Goal: Use online tool/utility: Utilize a website feature to perform a specific function

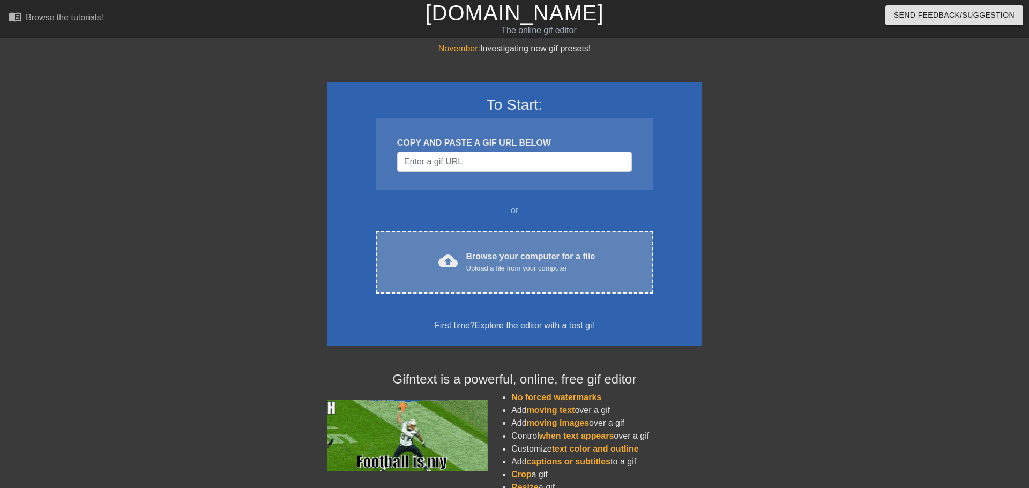
click at [587, 253] on div "Browse your computer for a file Upload a file from your computer" at bounding box center [530, 262] width 129 height 24
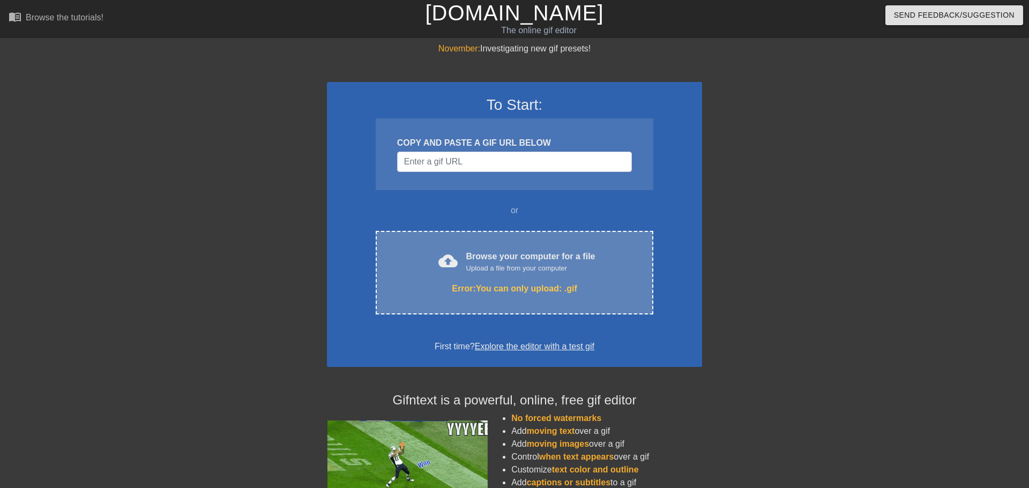
click at [523, 270] on div "Upload a file from your computer" at bounding box center [530, 268] width 129 height 11
click at [513, 277] on div "cloud_upload Browse your computer for a file Upload a file from your computer E…" at bounding box center [514, 273] width 277 height 84
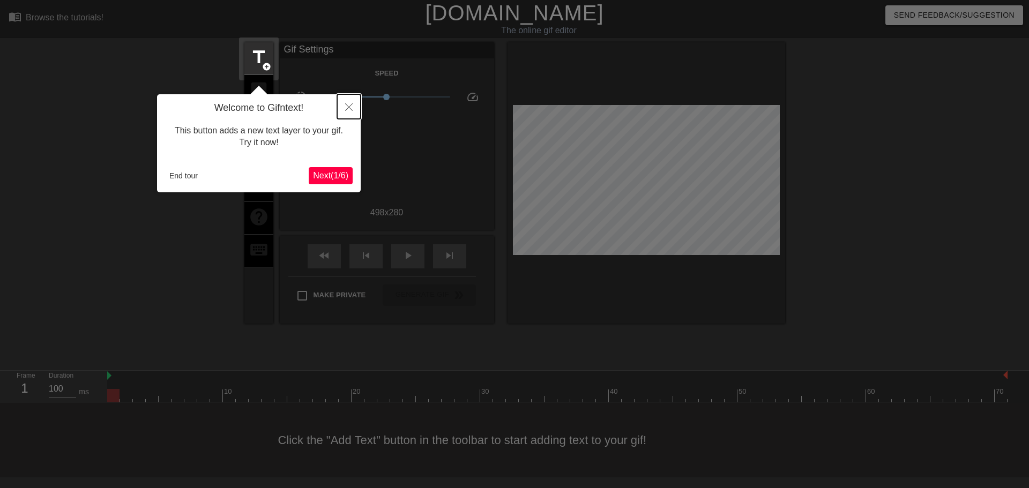
click at [349, 108] on icon "Close" at bounding box center [348, 106] width 7 height 7
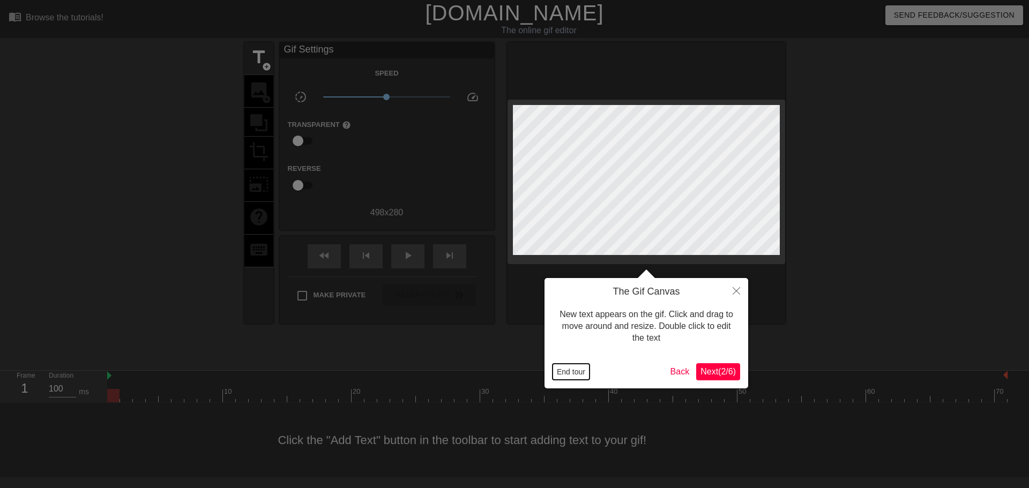
click at [566, 376] on button "End tour" at bounding box center [570, 372] width 37 height 16
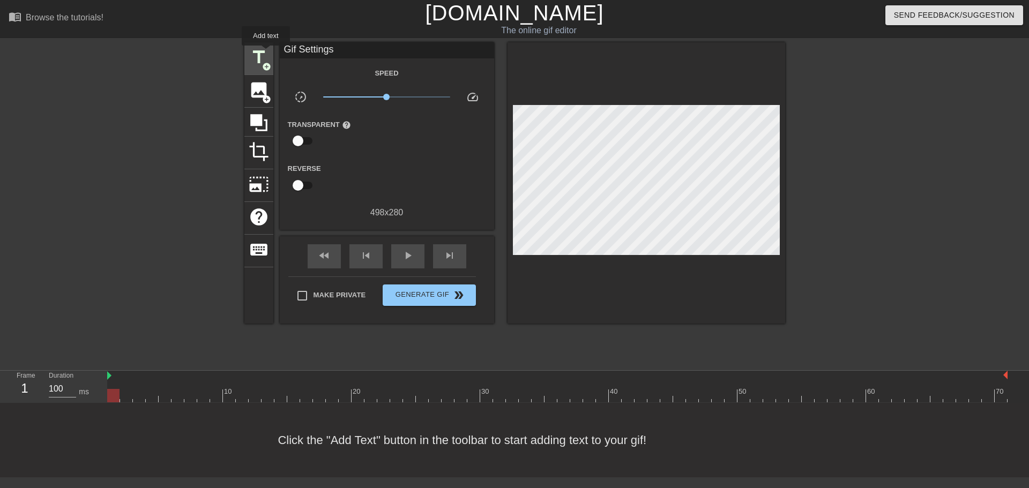
click at [265, 53] on span "title" at bounding box center [259, 57] width 20 height 20
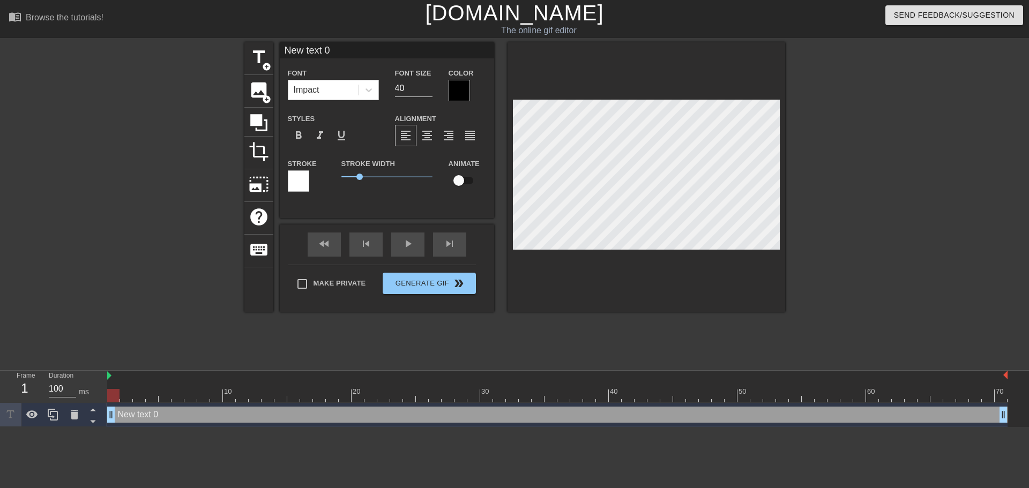
click at [354, 93] on div "Impact" at bounding box center [323, 89] width 70 height 19
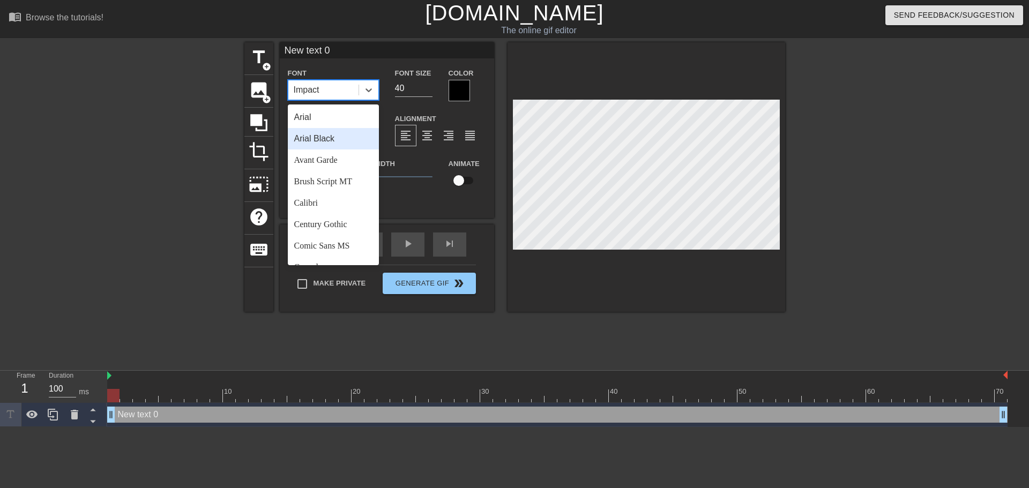
click at [334, 138] on div "Arial Black" at bounding box center [333, 138] width 91 height 21
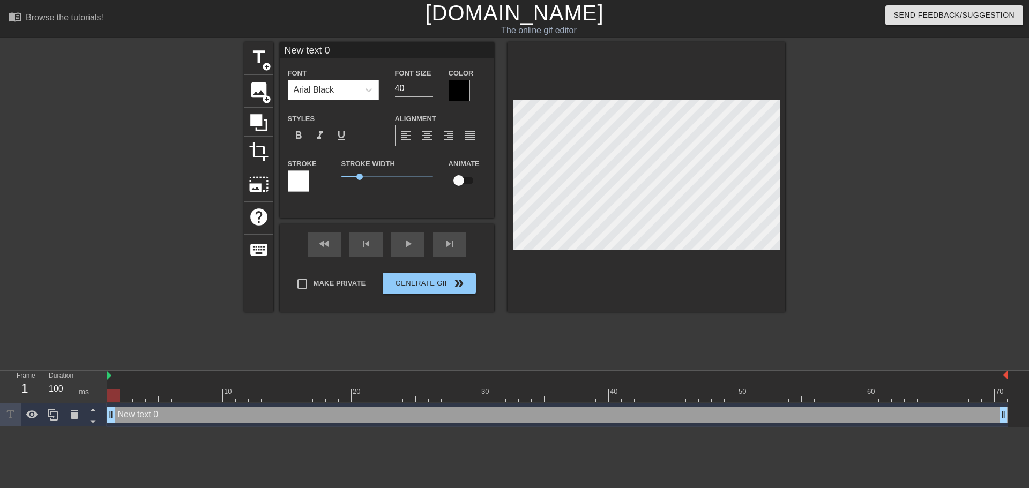
scroll to position [0, 2]
type input "M"
type textarea "M"
type input "Me"
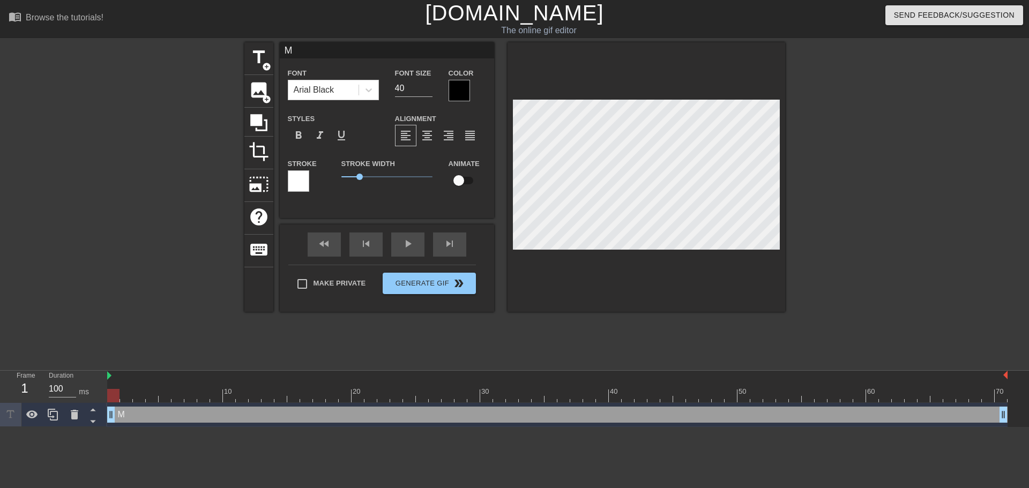
type textarea "Me"
type input "Me"
type textarea "Me"
type input "Me e"
type textarea "Me e"
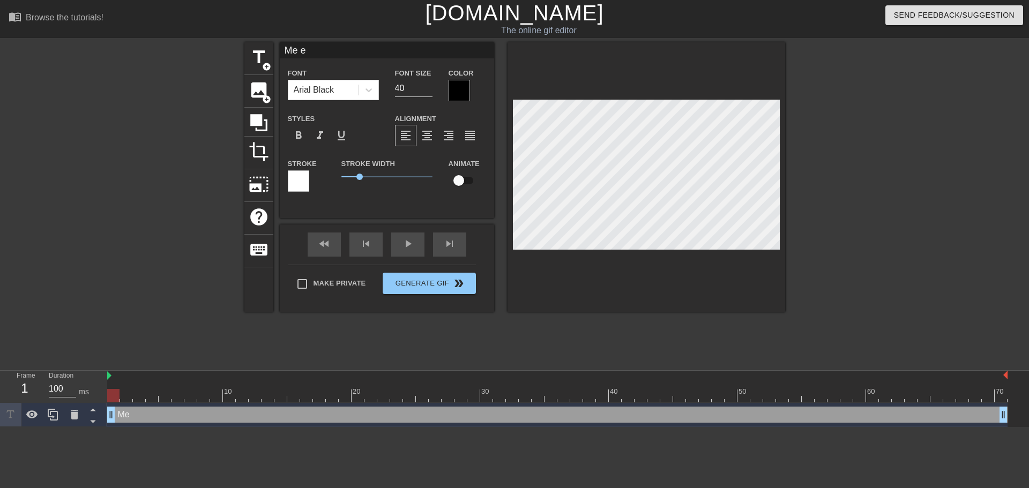
type input "Me en"
type textarea "Me en"
type input "Me e"
type textarea "Me e"
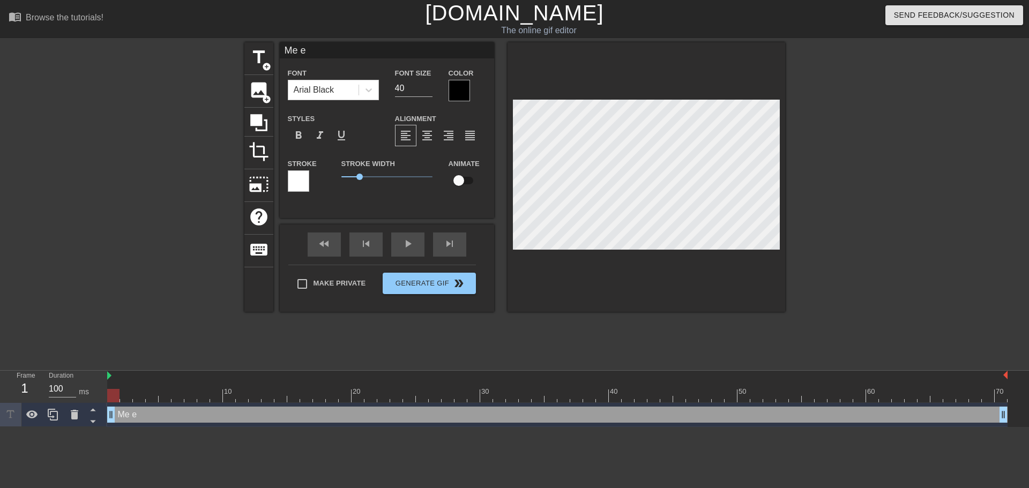
type input "Me"
type textarea "Me"
type input "Me E"
type textarea "Me E"
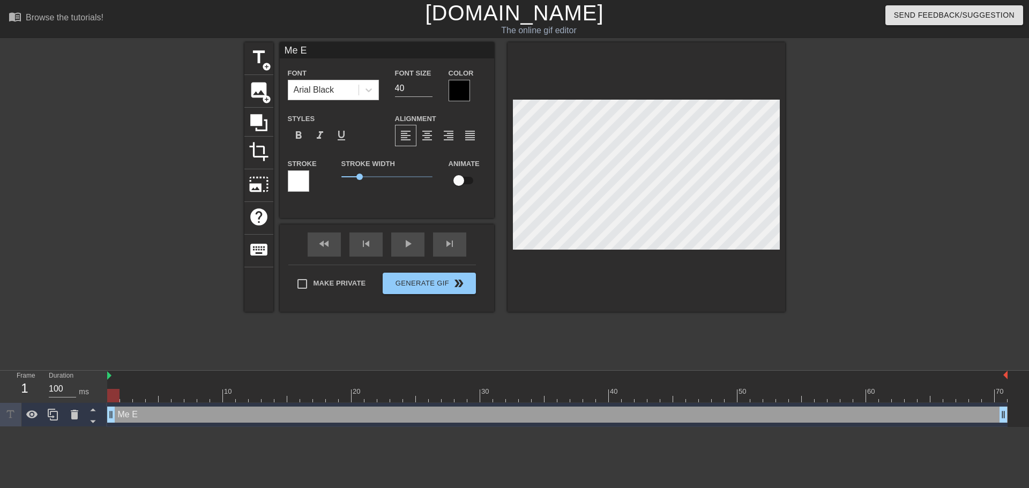
type input "Me En"
type textarea "Me En"
type input "Me Enj"
type textarea "Me Enj"
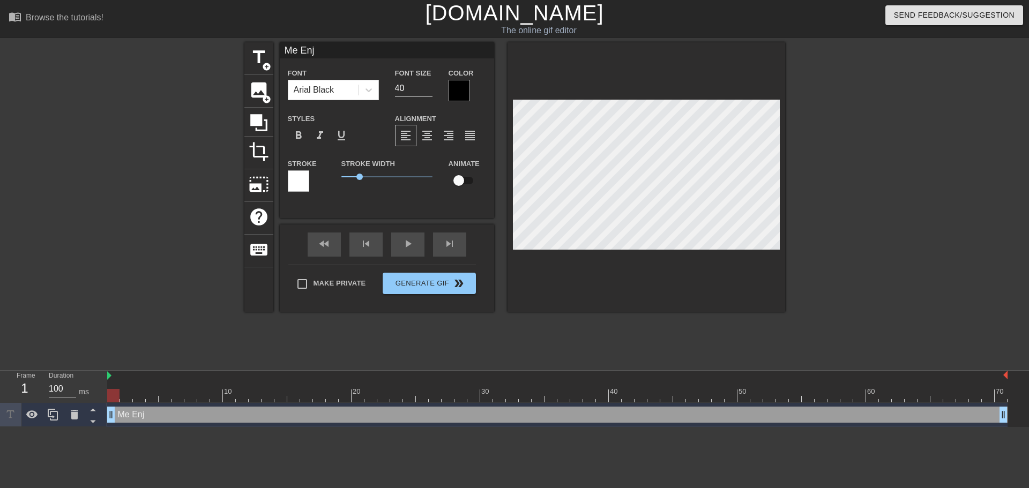
type input "Me Enjo"
type textarea "Me Enjo"
type input "Me Enjoy"
type textarea "Me Enjoy"
type input "Me Enjoyi"
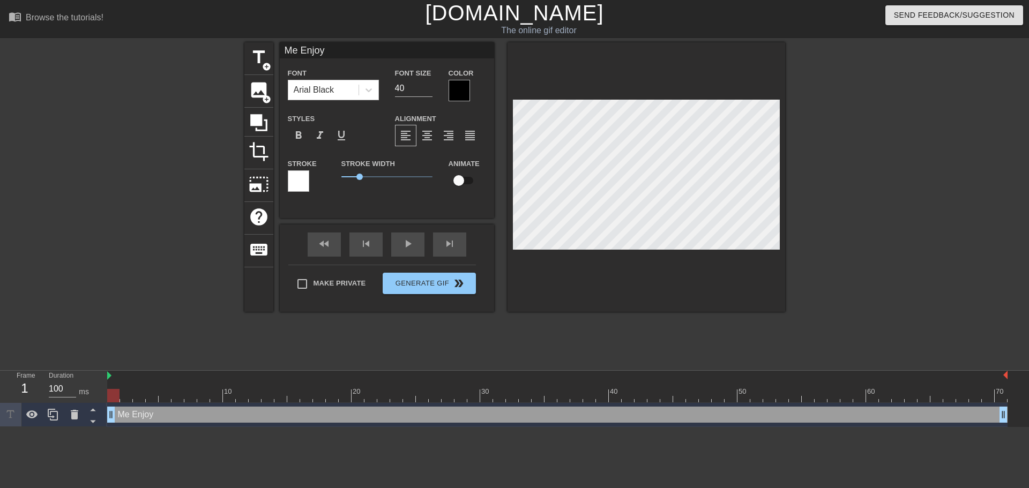
type textarea "Me Enjoyi"
type input "Me Enjoyin"
type textarea "Me Enjoyin"
type input "Me Enjoying"
type textarea "Me Enjoying"
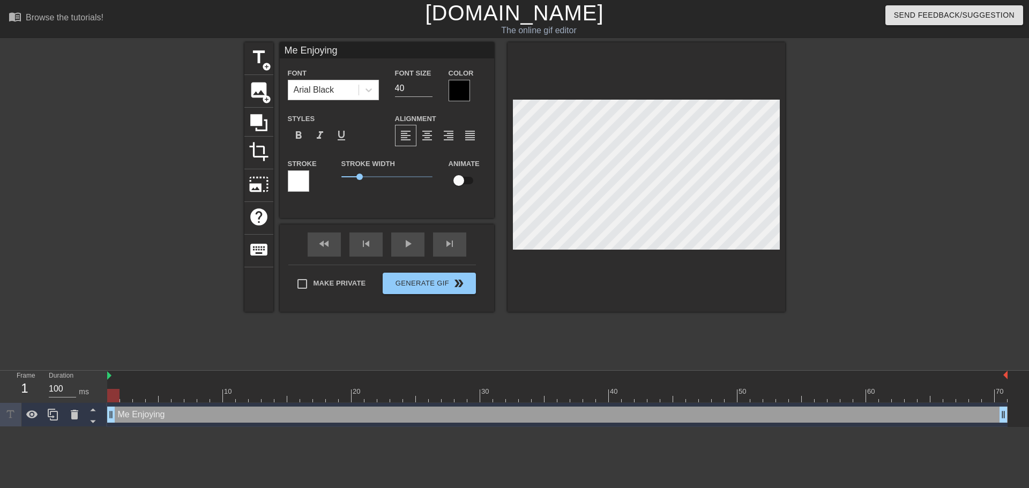
type input "Me Enjoying"
type textarea "Me Enjoying"
type input "Me Enjoying M"
type textarea "Me Enjoying M"
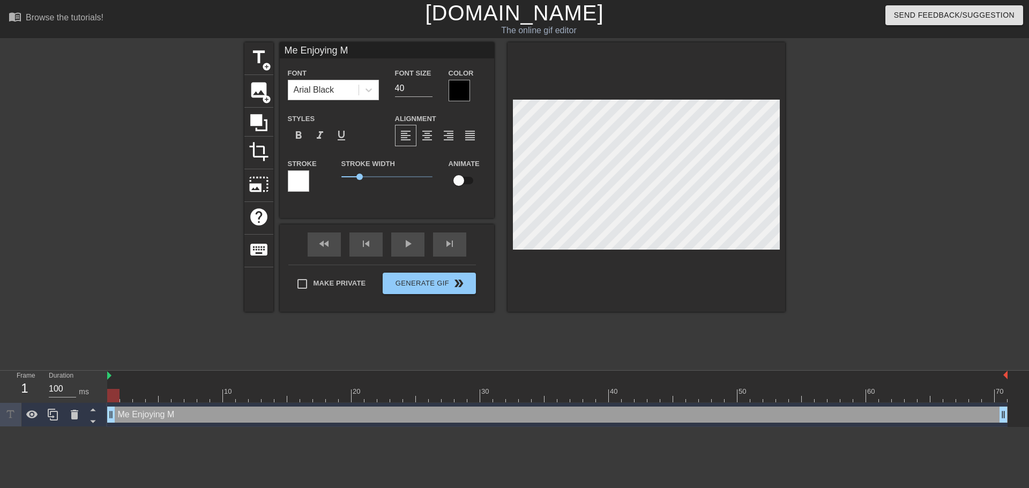
type input "Me Enjoying My"
type textarea "Me Enjoying My"
type input "Me Enjoying My"
type textarea "Me Enjoying My"
type input "Me Enjoying My W"
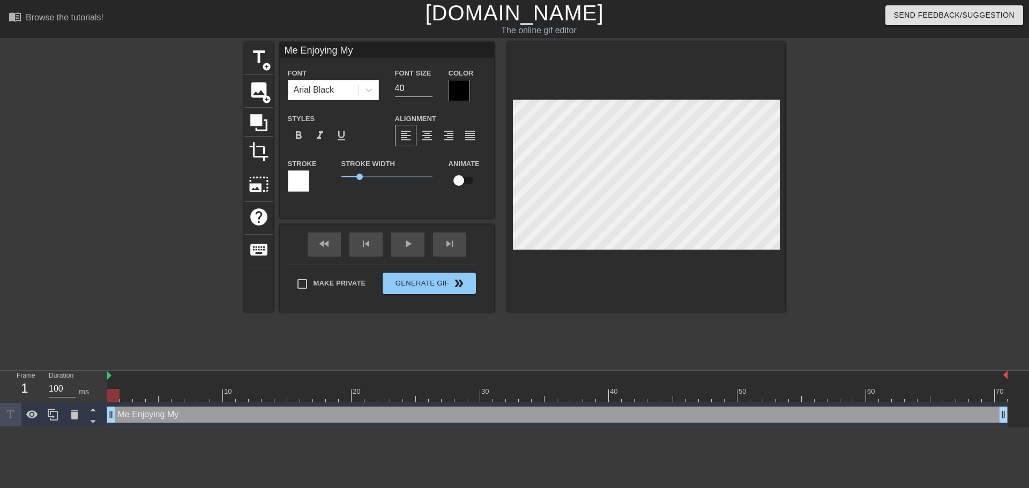
type textarea "Me Enjoying My W"
type input "Me Enjoying My We"
type textarea "Me Enjoying My We"
type input "Me Enjoying My Wee"
type textarea "Me Enjoying My Wee"
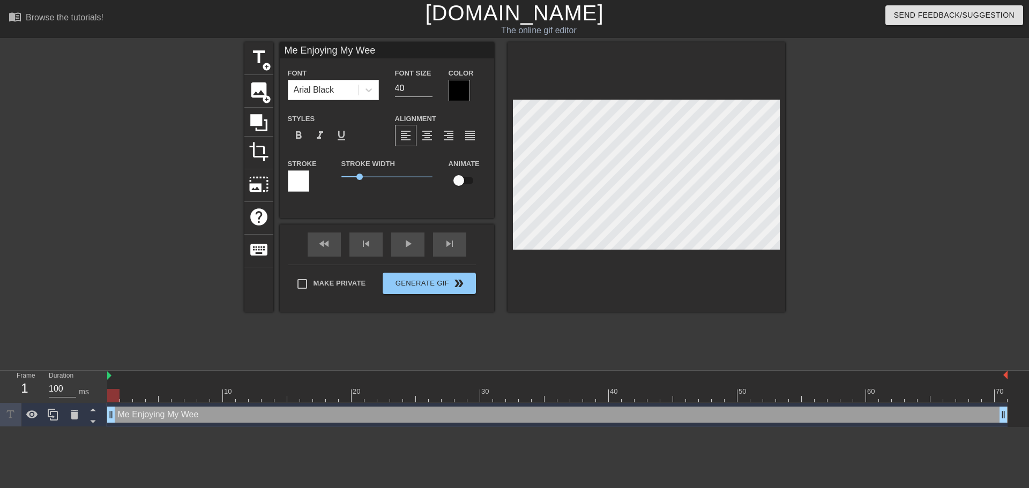
type input "Me Enjoying My Week"
type textarea "Me Enjoying My Week"
type input "Me Enjoying My Weekw"
type textarea "Me Enjoying My Weekw"
type input "Me Enjoying My Week"
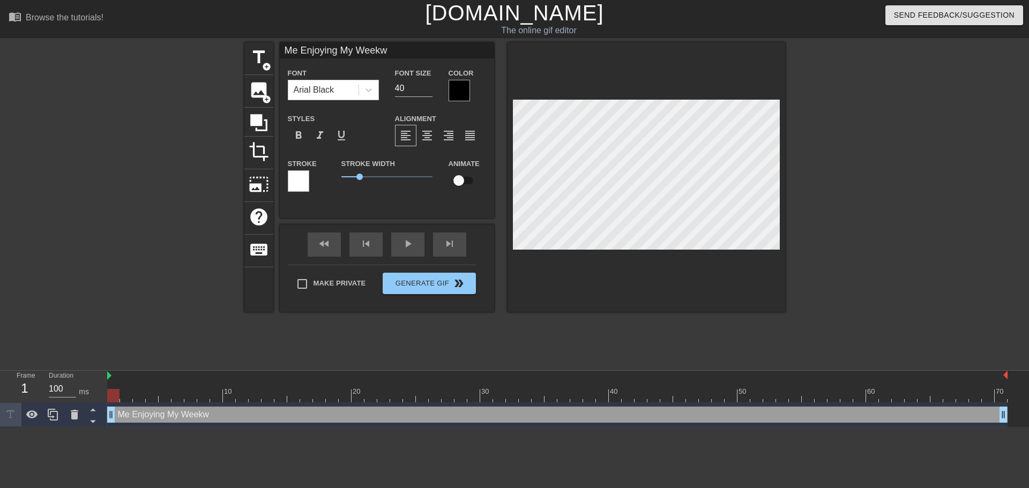
type textarea "Me Enjoying My Week"
type input "Me Enjoying My Weeke"
type textarea "Me Enjoying My Weeke"
type input "Me Enjoying My Weeken"
type textarea "Me Enjoying My Weeken"
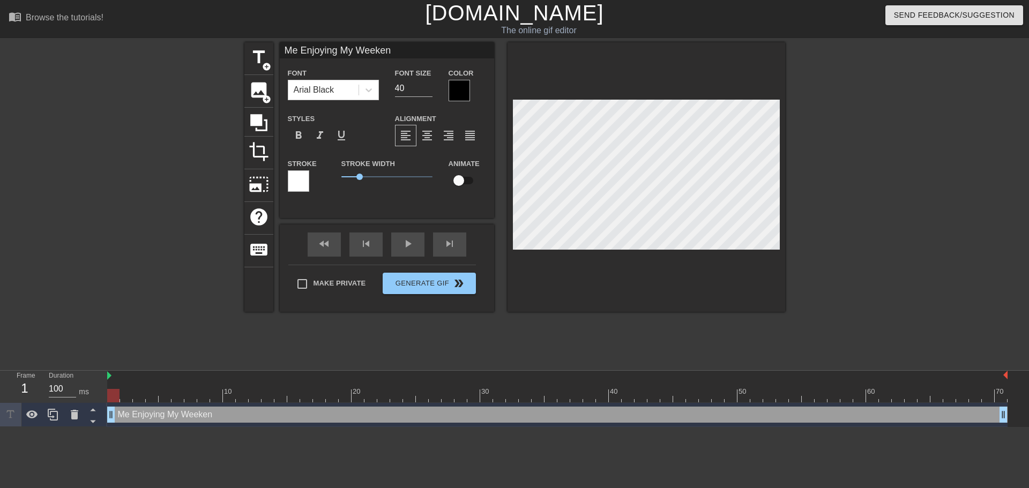
type input "Me Enjoying My Weekend"
type textarea "Me Enjoying My Weekend"
click at [408, 83] on input "40" at bounding box center [413, 88] width 37 height 17
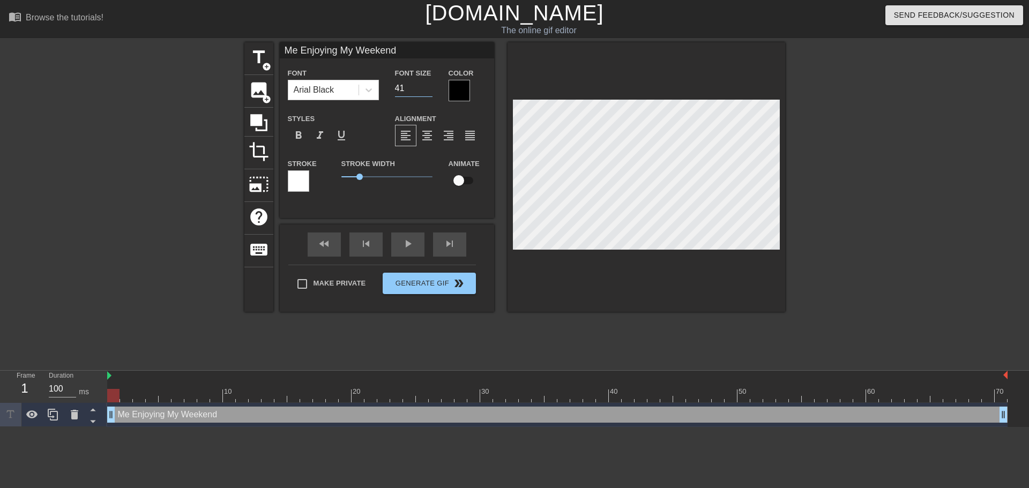
click at [430, 86] on input "41" at bounding box center [413, 88] width 37 height 17
click at [430, 86] on input "42" at bounding box center [413, 88] width 37 height 17
click at [427, 92] on input "41" at bounding box center [413, 88] width 37 height 17
click at [427, 93] on input "40" at bounding box center [413, 88] width 37 height 17
click at [427, 93] on input "39" at bounding box center [413, 88] width 37 height 17
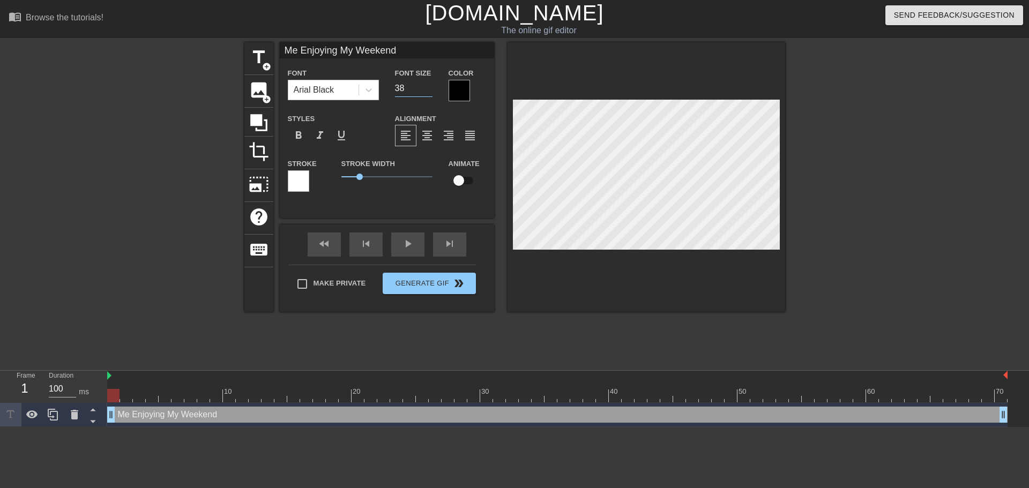
click at [429, 92] on input "38" at bounding box center [413, 88] width 37 height 17
click at [430, 92] on input "37" at bounding box center [413, 88] width 37 height 17
click at [430, 92] on input "36" at bounding box center [413, 88] width 37 height 17
type input "35"
click at [430, 92] on input "35" at bounding box center [413, 88] width 37 height 17
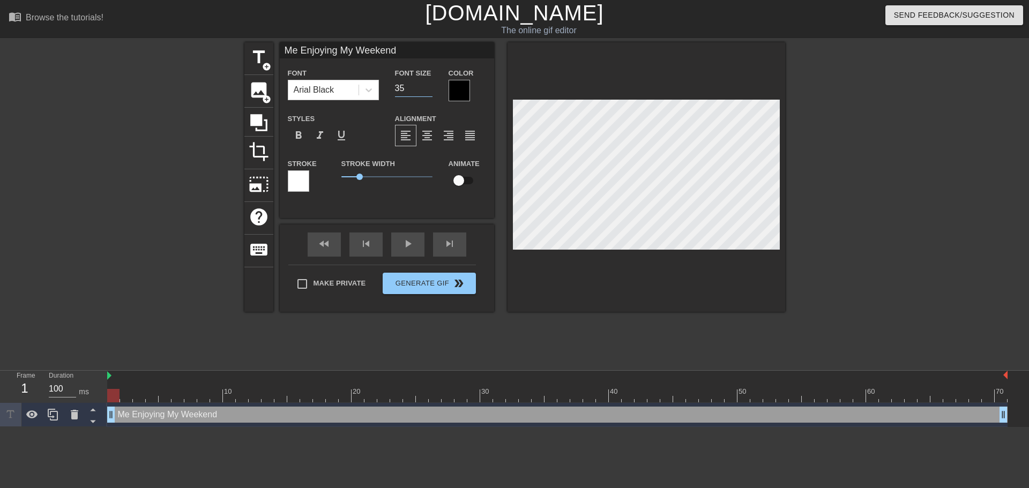
click at [125, 143] on div at bounding box center [151, 202] width 161 height 321
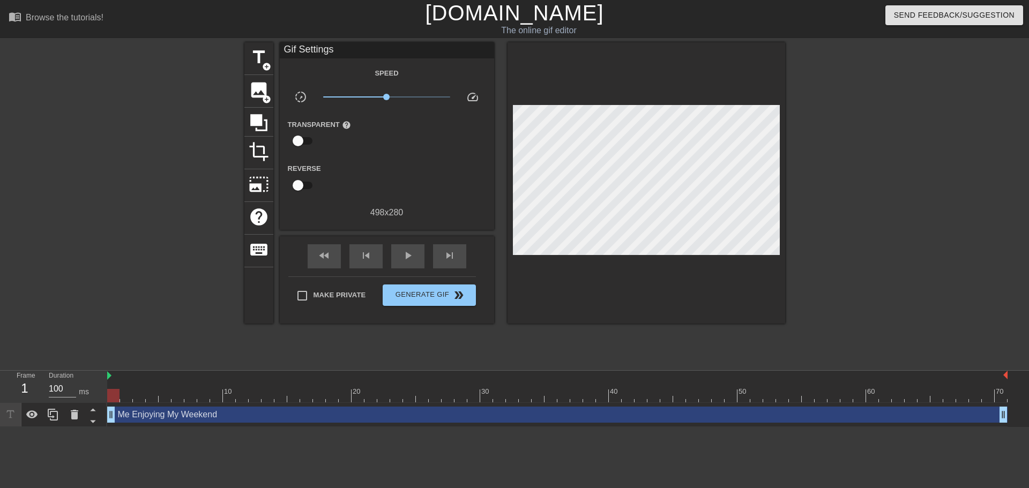
drag, startPoint x: 140, startPoint y: 416, endPoint x: 198, endPoint y: 421, distance: 58.1
click at [182, 421] on div "Me Enjoying My Weekend drag_handle drag_handle" at bounding box center [557, 415] width 900 height 16
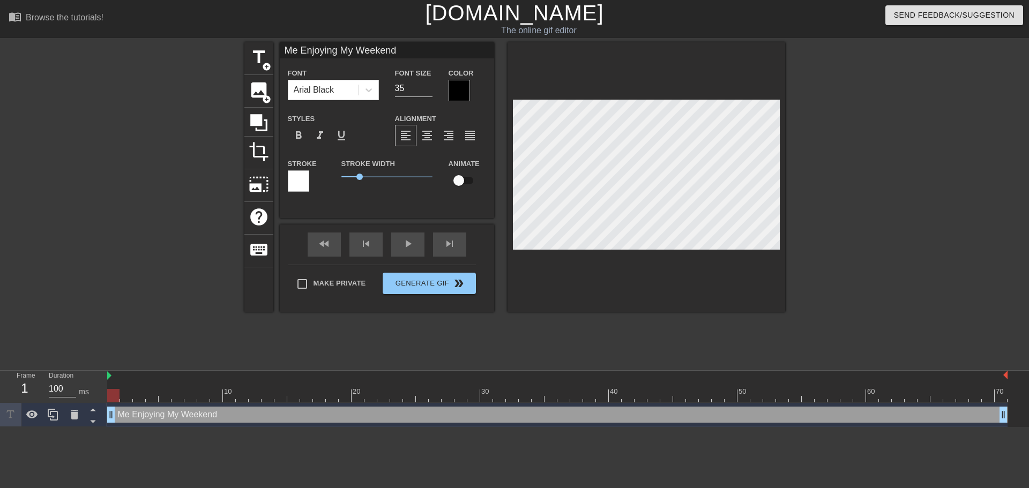
click at [873, 415] on div "Me Enjoying My Weekend drag_handle drag_handle" at bounding box center [557, 415] width 900 height 16
click at [180, 323] on div at bounding box center [151, 202] width 161 height 321
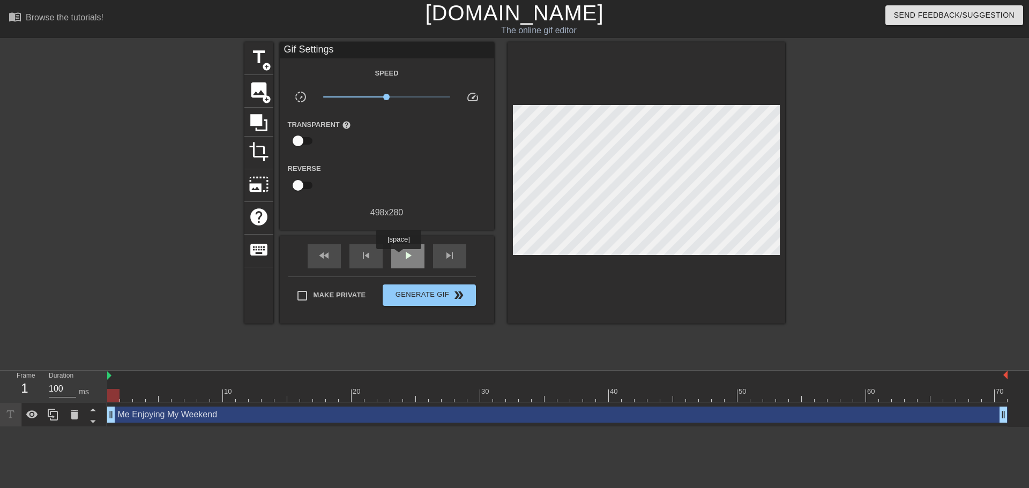
click at [399, 257] on div "play_arrow" at bounding box center [407, 256] width 33 height 24
click at [402, 264] on div "pause" at bounding box center [407, 256] width 33 height 24
click at [402, 264] on div "play_arrow" at bounding box center [407, 256] width 33 height 24
click at [402, 264] on div "pause" at bounding box center [407, 256] width 33 height 24
click at [402, 264] on div "play_arrow" at bounding box center [407, 256] width 33 height 24
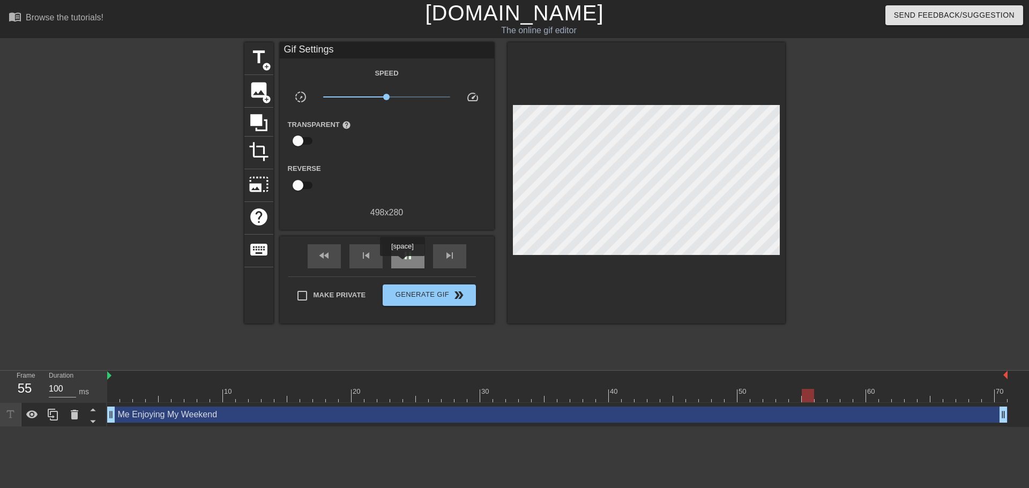
click at [402, 264] on div "pause" at bounding box center [407, 256] width 33 height 24
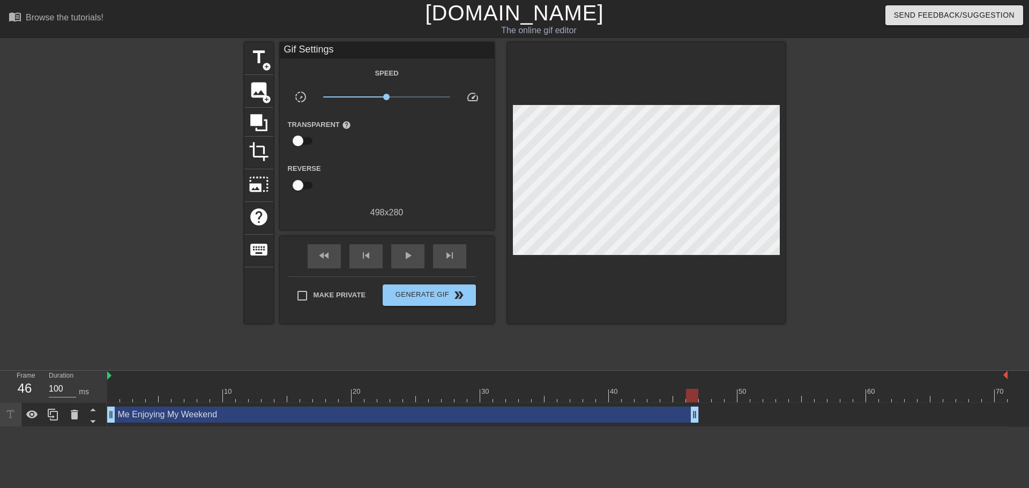
drag, startPoint x: 1003, startPoint y: 411, endPoint x: 693, endPoint y: 410, distance: 310.2
click at [691, 394] on div at bounding box center [692, 395] width 12 height 13
drag, startPoint x: 691, startPoint y: 394, endPoint x: 1016, endPoint y: 378, distance: 326.1
click at [1016, 378] on div "10 20 30 40 50 60 70 Me Enjoying My Weekend drag_handle drag_handle" at bounding box center [567, 399] width 921 height 56
click at [598, 128] on div "title add_circle image add_circle crop photo_size_select_large help keyboard Gi…" at bounding box center [514, 182] width 541 height 281
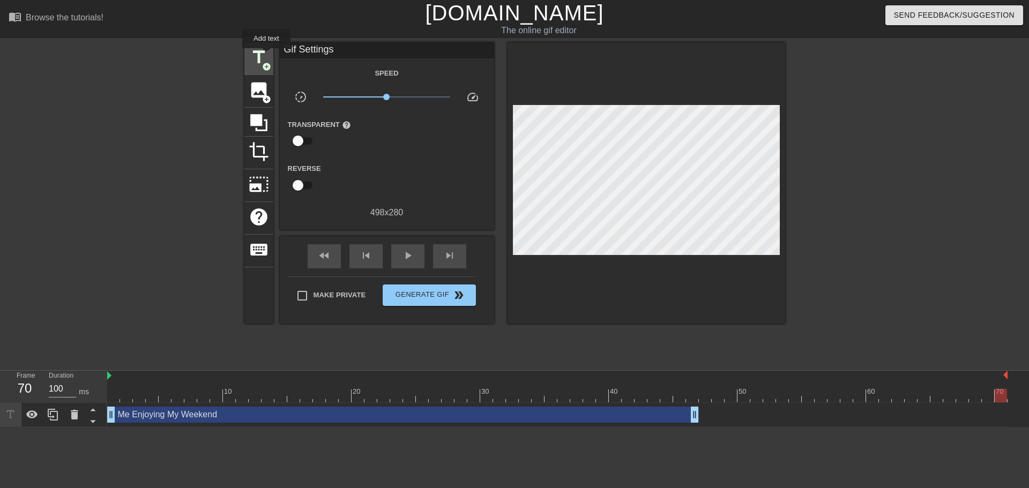
click at [266, 56] on span "title" at bounding box center [259, 57] width 20 height 20
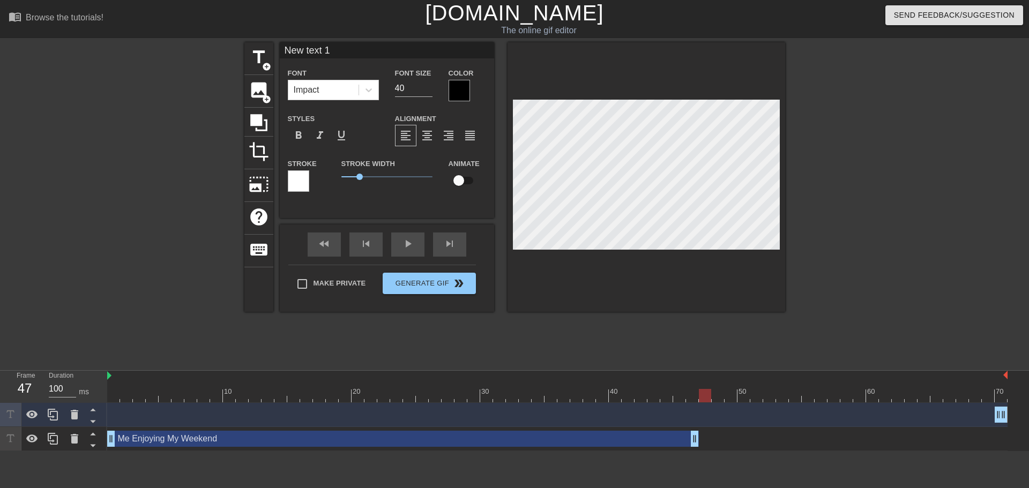
drag, startPoint x: 996, startPoint y: 394, endPoint x: 701, endPoint y: 389, distance: 295.7
click at [701, 389] on div at bounding box center [705, 395] width 12 height 13
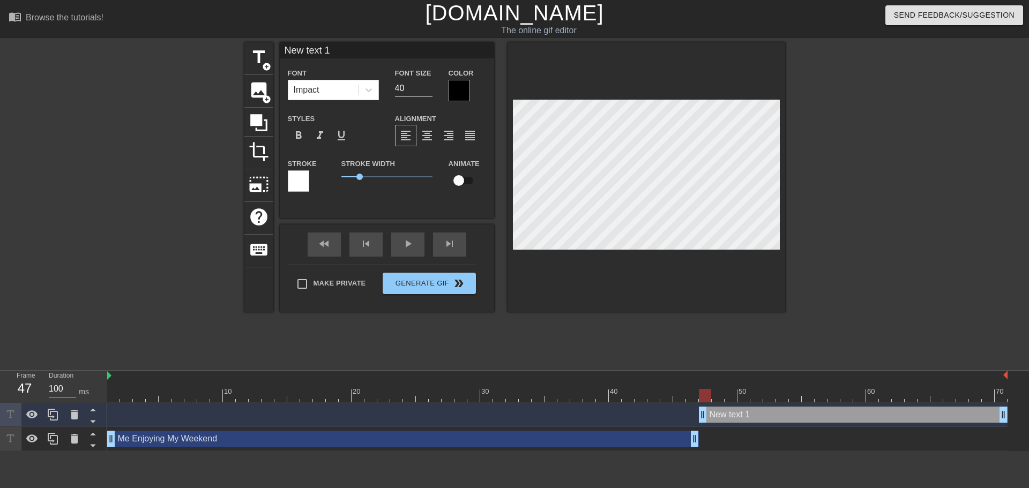
drag, startPoint x: 996, startPoint y: 417, endPoint x: 696, endPoint y: 417, distance: 300.0
click at [696, 417] on div "New text 1 drag_handle drag_handle" at bounding box center [557, 415] width 900 height 16
type input """
type textarea """
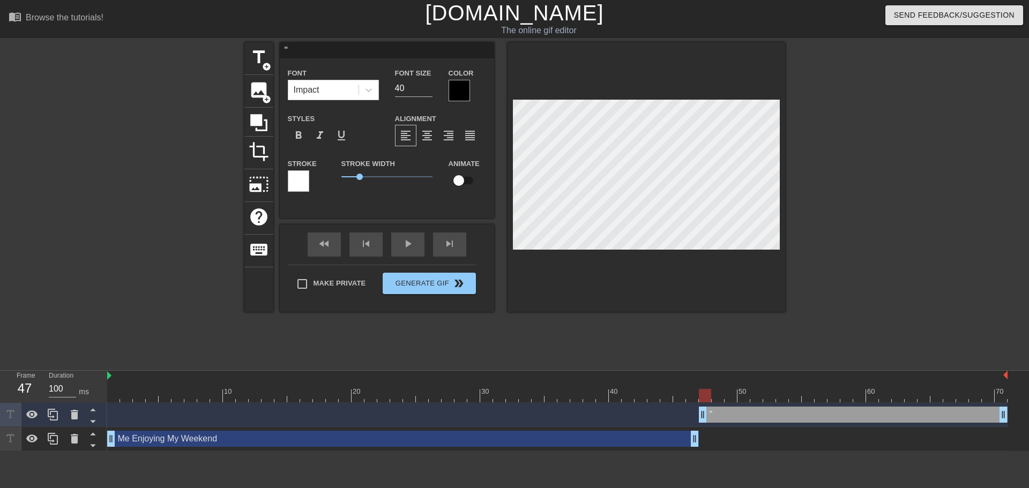
type input ""S"
type textarea ""S"
type input ""Sc"
type textarea ""Sc"
type input ""Sch"
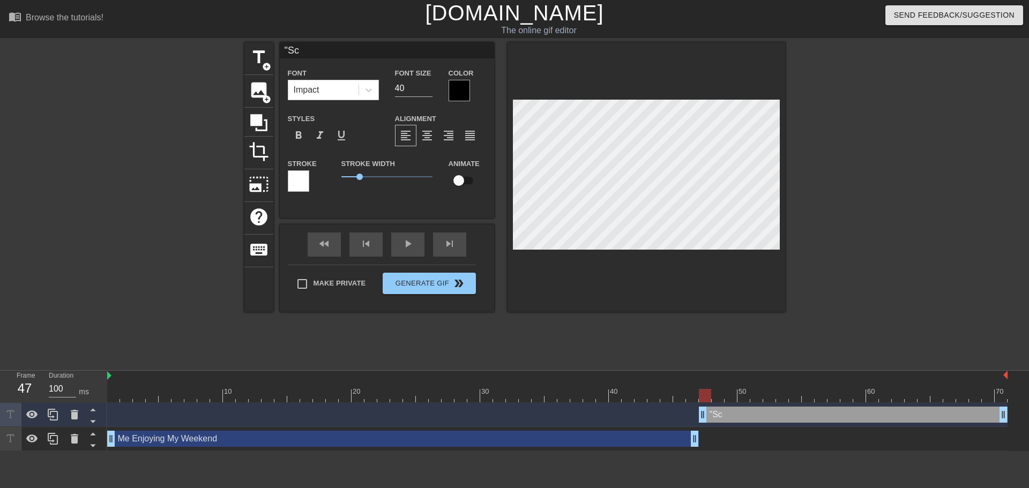
type textarea ""Sch"
type input ""Scho"
type textarea ""Scho"
type input ""Schoo"
type textarea ""Schoo"
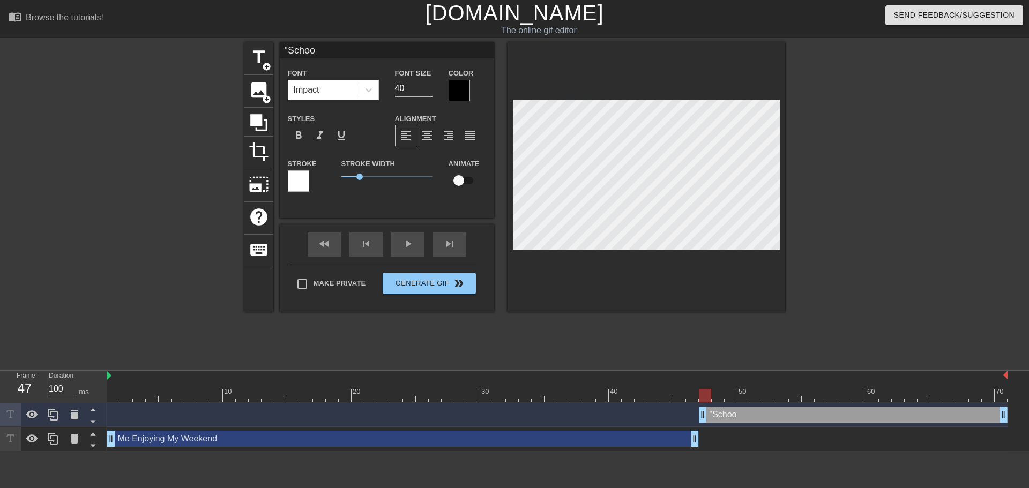
type input ""School"
type textarea ""School"
type input ""School"
type textarea ""School"
type input ""School S"
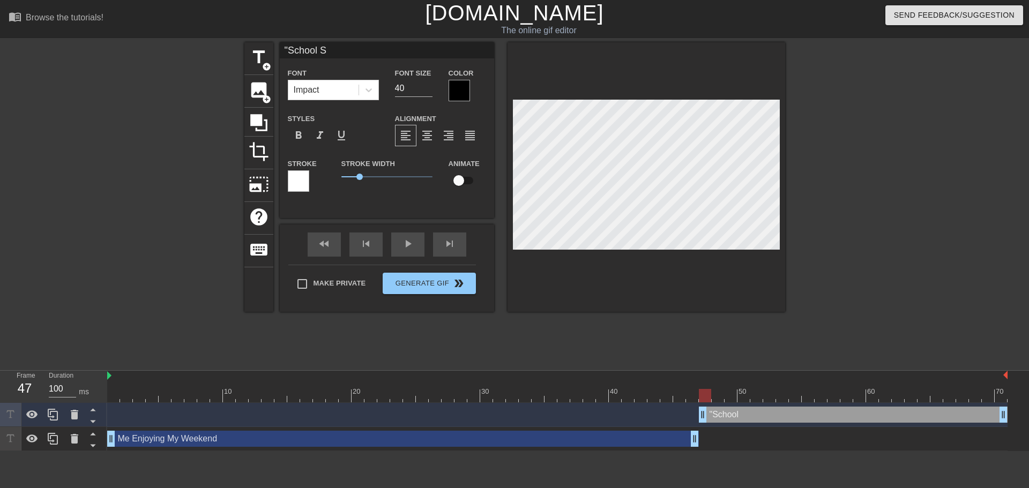
type textarea ""School S"
type input ""School St"
type textarea ""School St"
type input ""School Sta"
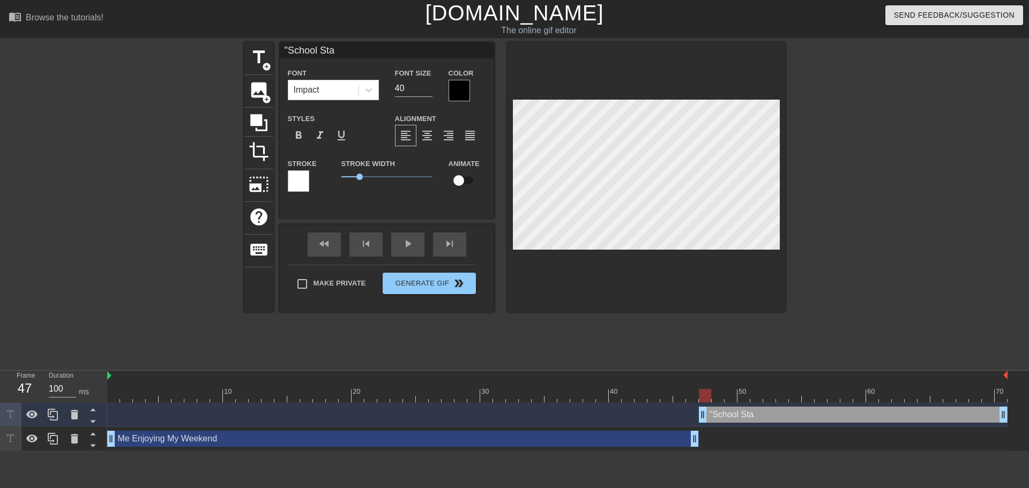
type textarea ""School Star"
type input ""School Start"
type textarea ""School Start"
type input ""School Starts"
type textarea ""School Starts"
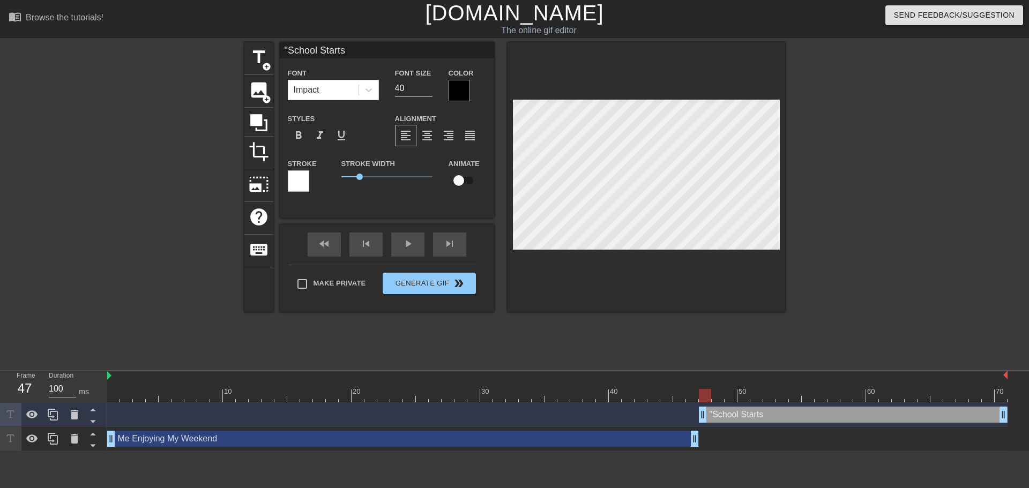
type input ""School Starts"
type textarea ""School Starts"
type input ""School Starts N"
type textarea ""School Starts N"
type input ""School Starts Ne"
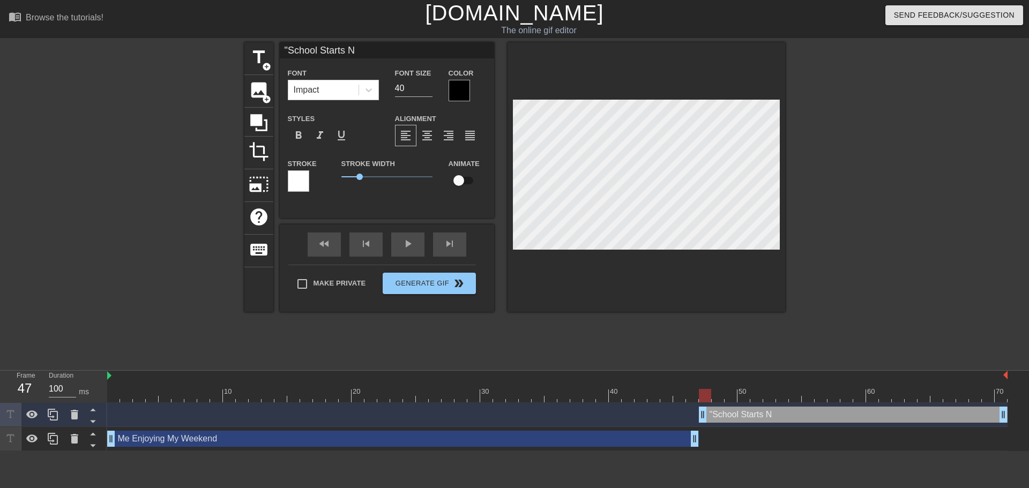
type textarea ""School Starts Ne"
type input ""School Starts Nex"
type textarea ""School Starts Nex"
type input ""School Starts Next"
type textarea ""School Starts Next"
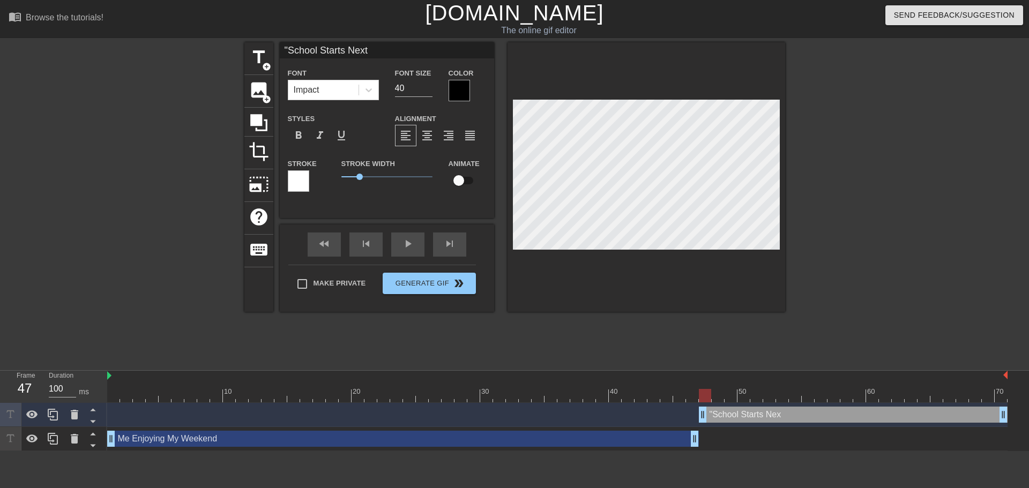
type input ""School Starts Next"
type textarea ""School Starts Next"
type input ""School Starts Next W"
type textarea ""School Starts Next W"
type input ""School Starts Next We"
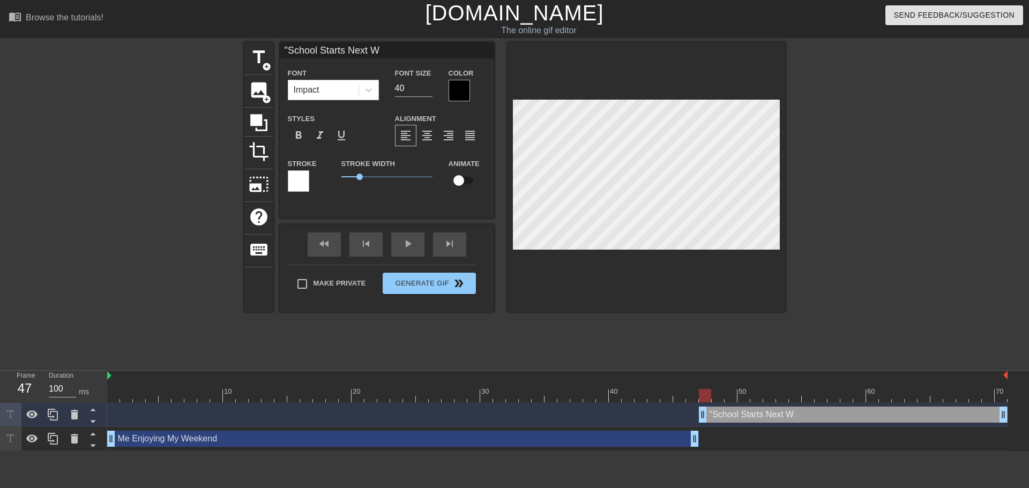
type textarea ""School Starts Next We"
type input ""School Starts Next W"
type textarea ""School Starts Next W"
type input ""School Starts Next We"
type textarea ""School Starts Next We"
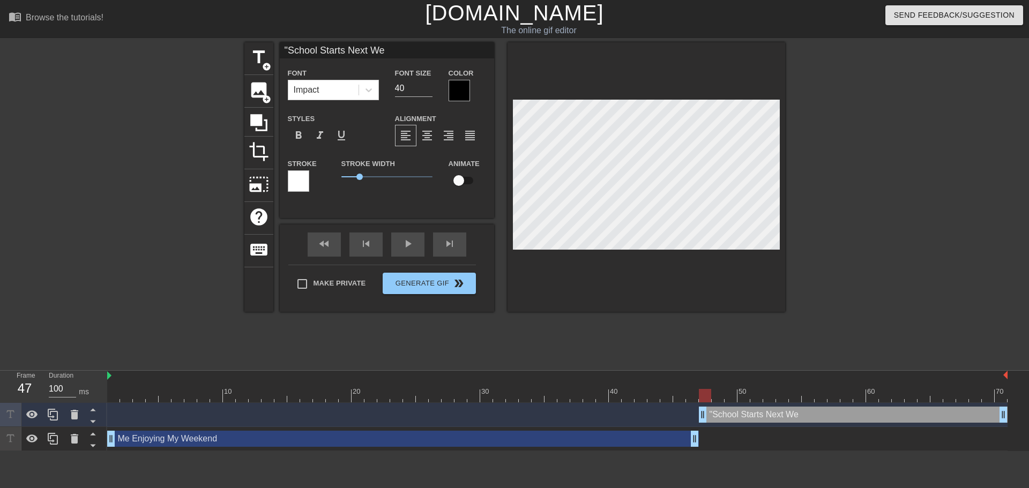
type input ""School Starts Next Wee"
type textarea ""School Starts Next Wee"
type input ""School Starts Next Week"
type textarea ""School Starts Next Week"
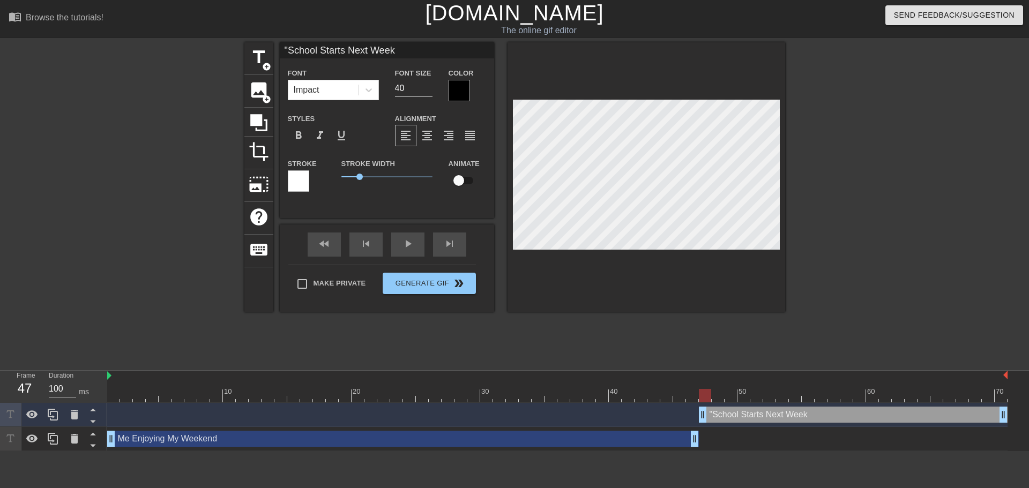
type input ""School Starts Next Week!"
type textarea ""School Starts Next Week!"
type input ""School Starts Next Week!""
type textarea ""School Starts Next Week!""
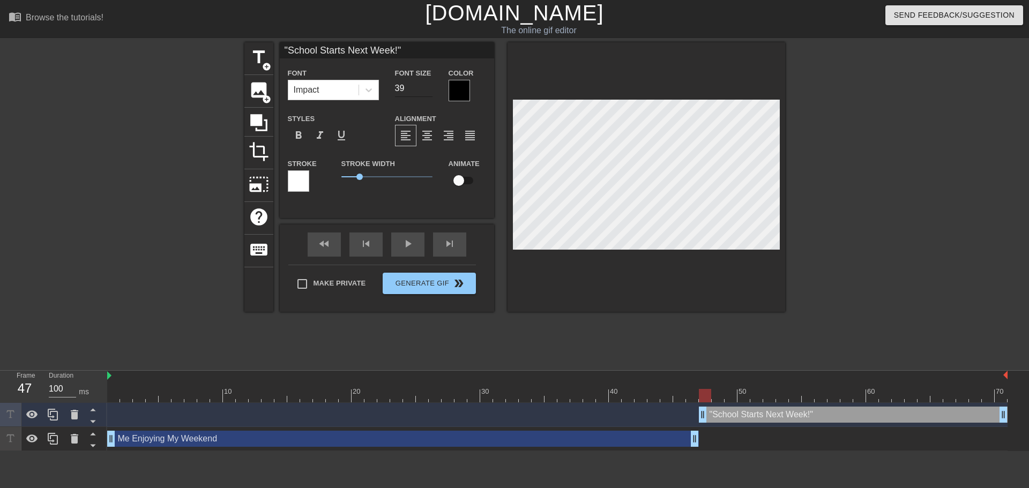
click at [426, 92] on input "39" at bounding box center [413, 88] width 37 height 17
type input "38"
click at [427, 91] on input "38" at bounding box center [413, 88] width 37 height 17
drag, startPoint x: 704, startPoint y: 393, endPoint x: 80, endPoint y: 386, distance: 624.1
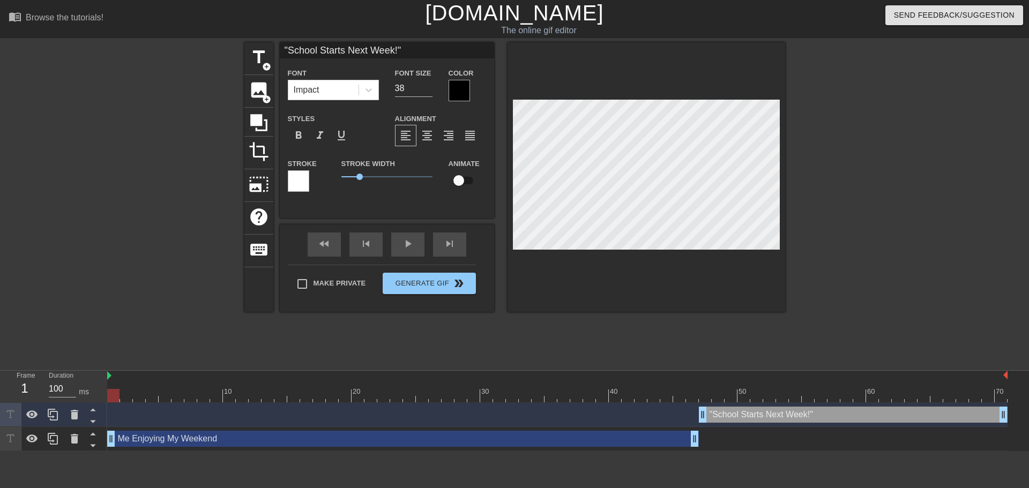
click at [72, 387] on div "Frame 1 Duration 100 ms 10 20 30 40 50 60 70 "School Starts Next Week!" drag_ha…" at bounding box center [514, 411] width 1029 height 80
click at [413, 249] on span "play_arrow" at bounding box center [407, 243] width 13 height 13
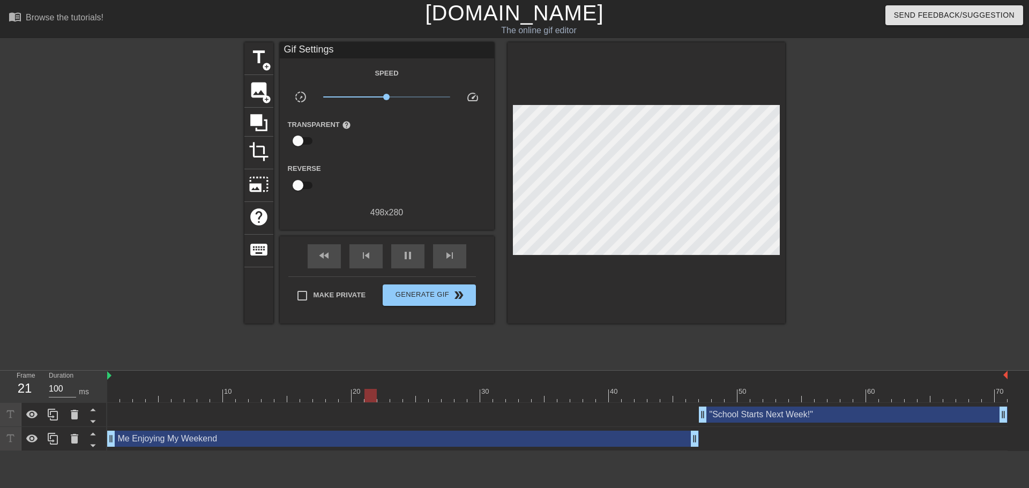
click at [727, 414] on div ""School Starts Next Week!" drag_handle drag_handle" at bounding box center [853, 415] width 309 height 16
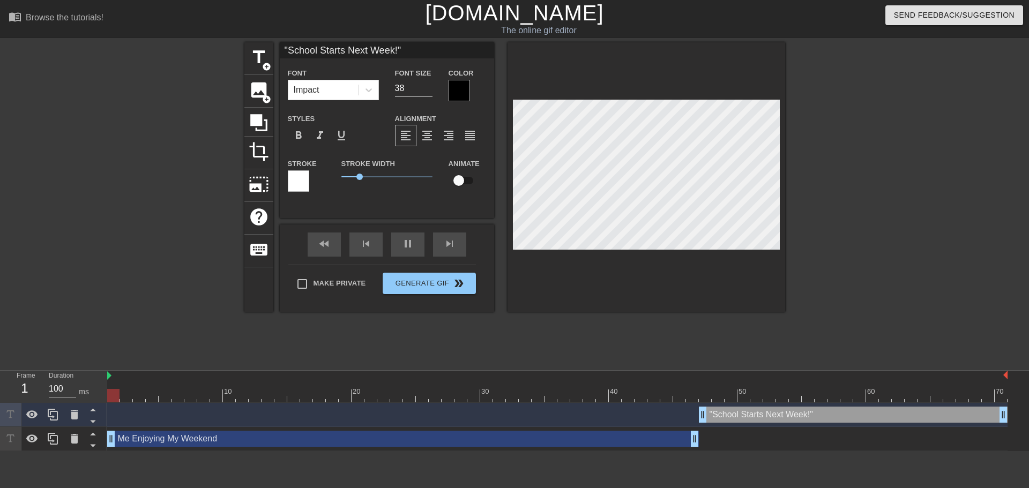
click at [206, 439] on div "Me Enjoying My Weekend drag_handle drag_handle" at bounding box center [402, 439] width 591 height 16
type input "Me Enjoying My Weekend"
type input "35"
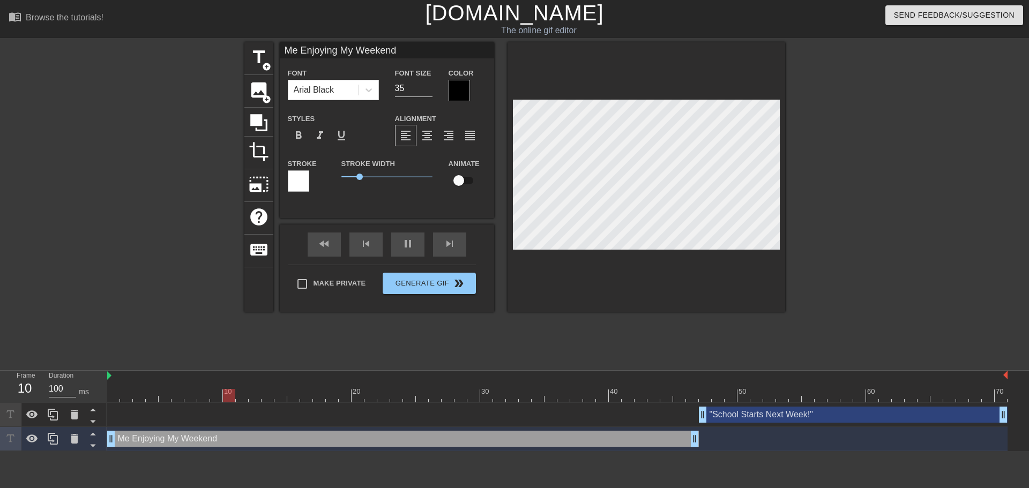
click at [809, 413] on div ""School Starts Next Week!" drag_handle drag_handle" at bounding box center [853, 415] width 309 height 16
type input ""School Starts Next Week!""
type input "38"
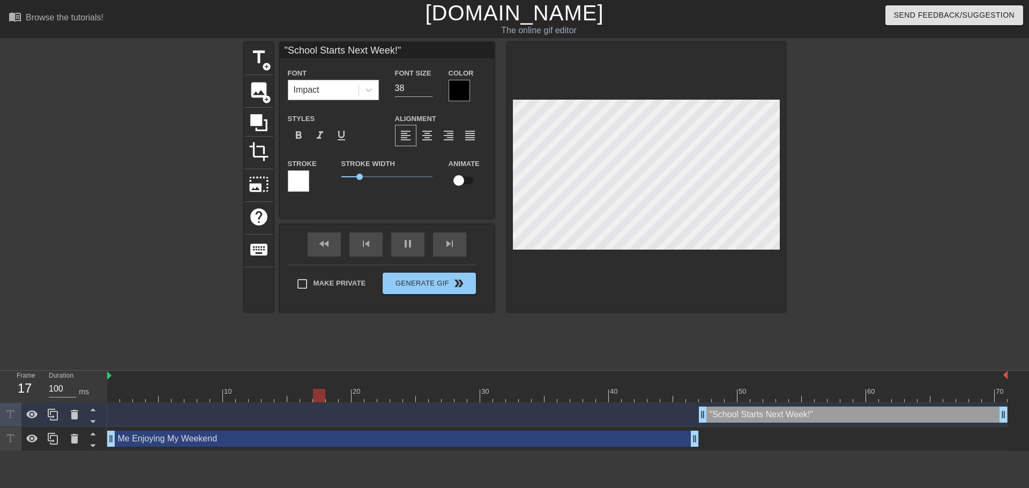
click at [340, 93] on div "Impact" at bounding box center [323, 89] width 70 height 19
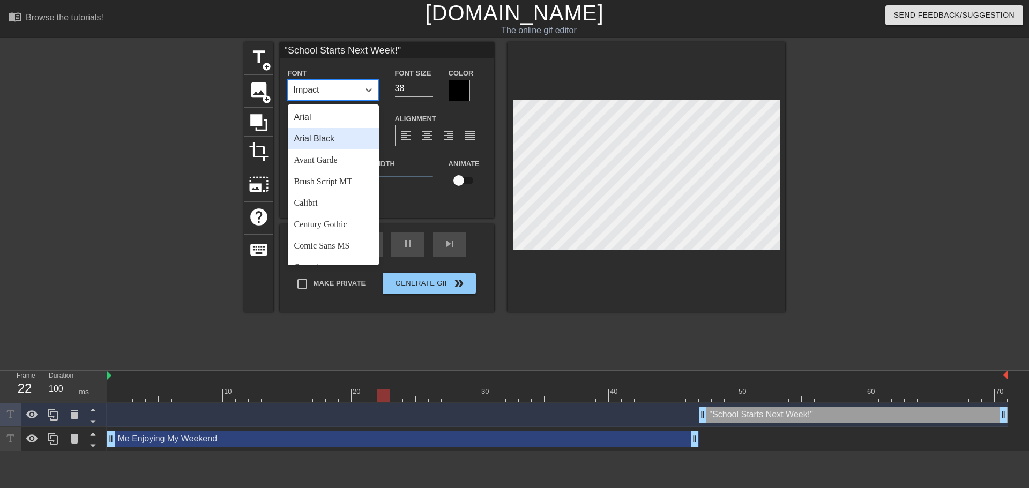
click at [334, 136] on div "Arial Black" at bounding box center [333, 138] width 91 height 21
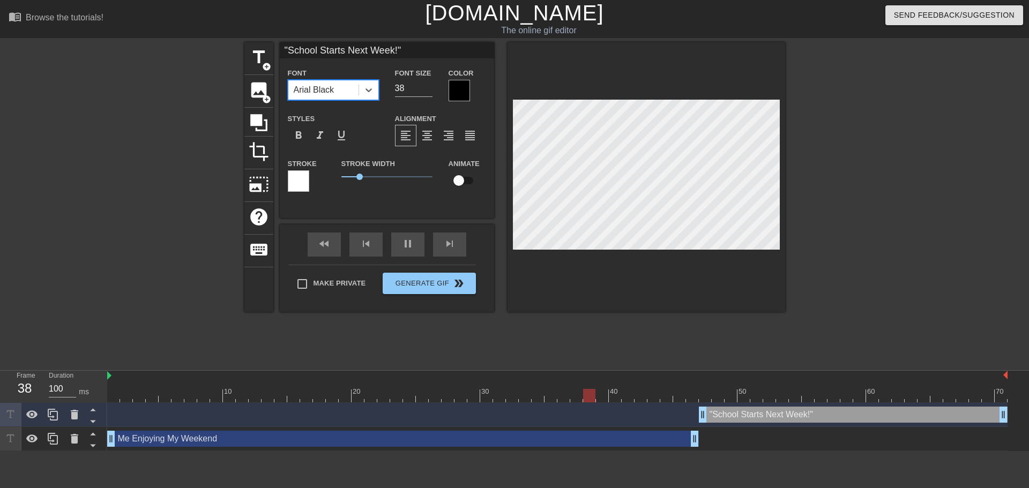
click at [734, 340] on div "title add_circle image add_circle crop photo_size_select_large help keyboard "S…" at bounding box center [514, 202] width 541 height 321
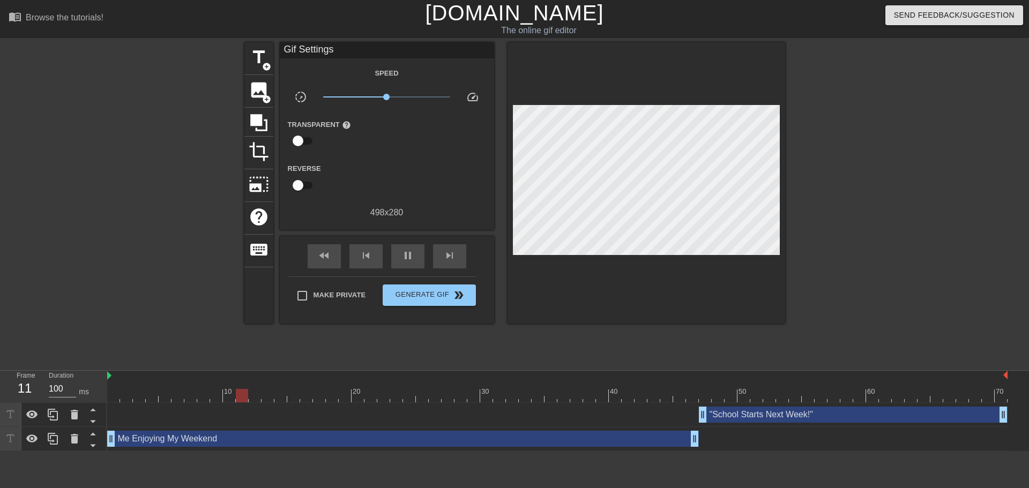
click at [127, 289] on div at bounding box center [151, 202] width 161 height 321
click at [407, 255] on span "pause" at bounding box center [407, 255] width 13 height 13
click at [264, 124] on icon at bounding box center [259, 122] width 20 height 20
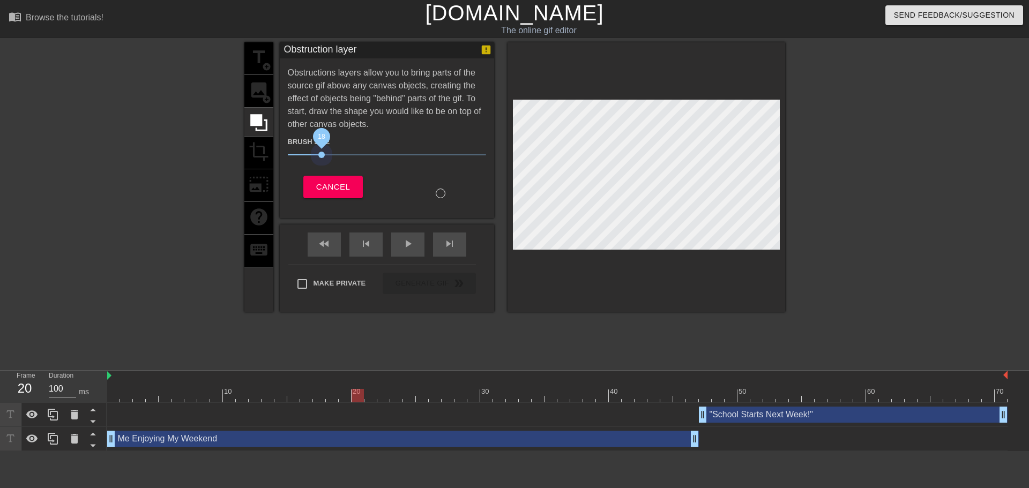
drag, startPoint x: 342, startPoint y: 153, endPoint x: 320, endPoint y: 175, distance: 31.4
click at [320, 175] on div "Brush Size 18 Cancel" at bounding box center [387, 164] width 198 height 67
click at [325, 184] on span "Cancel" at bounding box center [333, 187] width 34 height 14
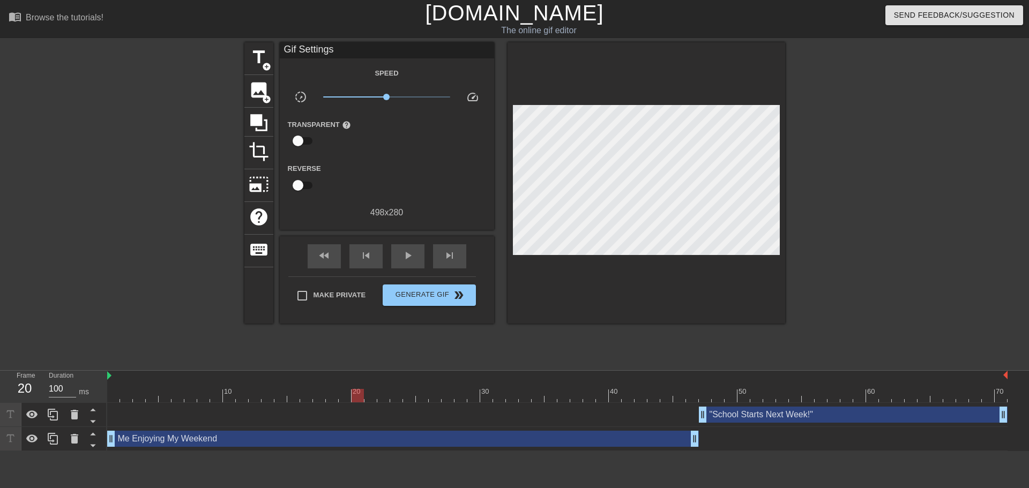
click at [771, 412] on div ""School Starts Next Week!" drag_handle drag_handle" at bounding box center [853, 415] width 309 height 16
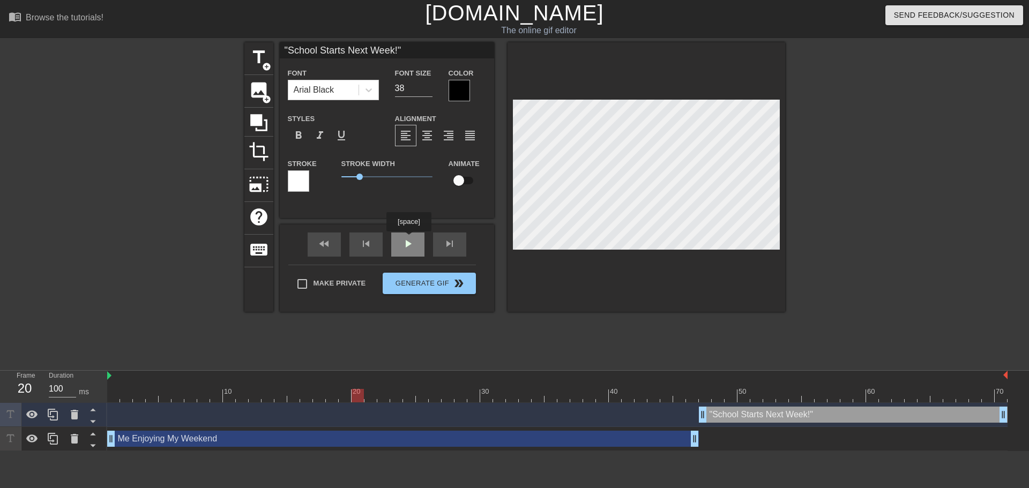
click at [409, 239] on div "fast_rewind skip_previous play_arrow skip_next" at bounding box center [386, 244] width 175 height 40
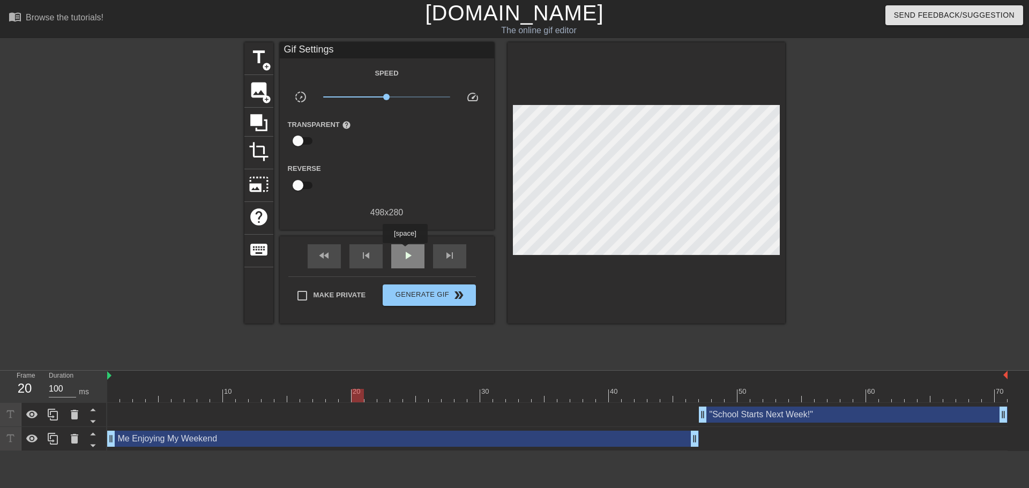
click at [404, 259] on span "play_arrow" at bounding box center [407, 255] width 13 height 13
click at [764, 409] on div ""School Starts Next Week!" drag_handle drag_handle" at bounding box center [853, 415] width 309 height 16
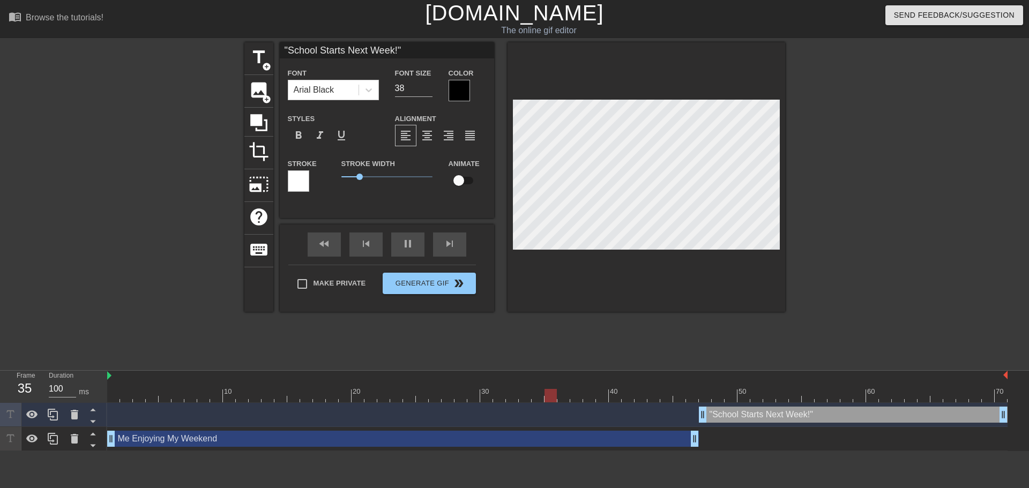
click at [761, 417] on div ""School Starts Next Week!" drag_handle drag_handle" at bounding box center [853, 415] width 309 height 16
type input "Me Enjoying My Weekend"
type input "35"
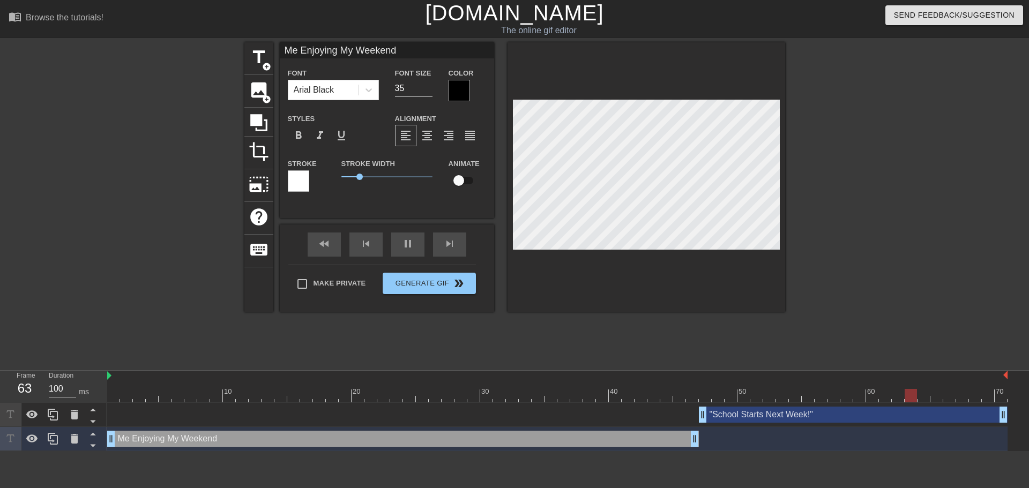
click at [636, 341] on div "title add_circle image add_circle crop photo_size_select_large help keyboard Me…" at bounding box center [514, 202] width 541 height 321
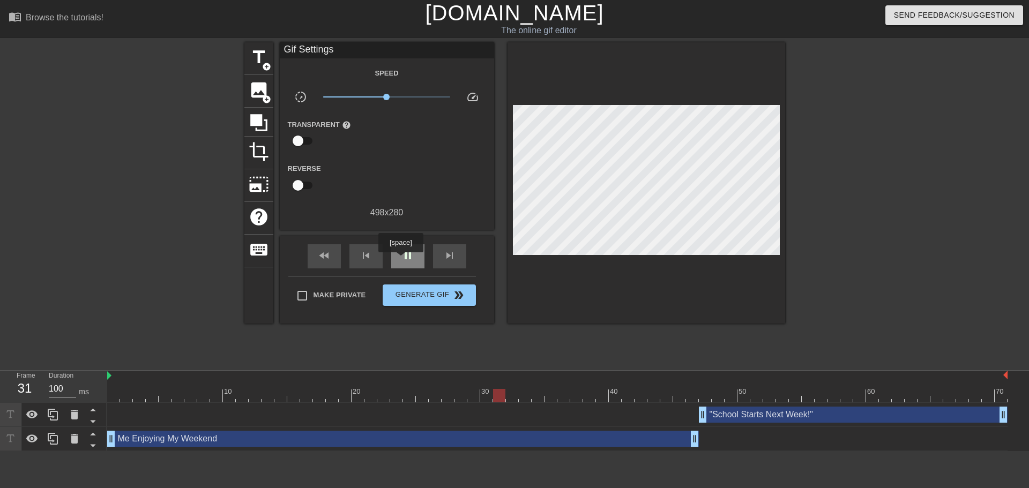
click at [401, 260] on span "pause" at bounding box center [407, 255] width 13 height 13
click at [262, 258] on span "keyboard" at bounding box center [259, 249] width 20 height 20
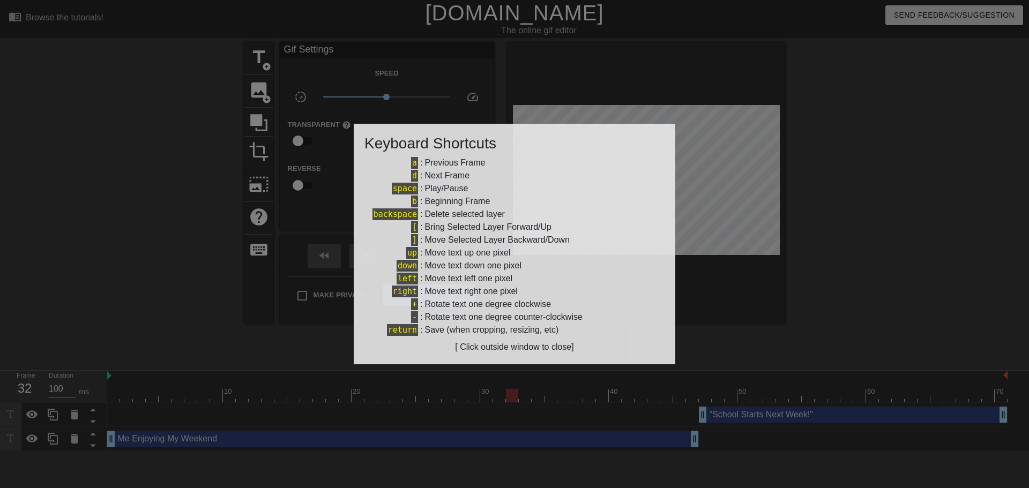
click at [119, 301] on div at bounding box center [514, 244] width 1029 height 488
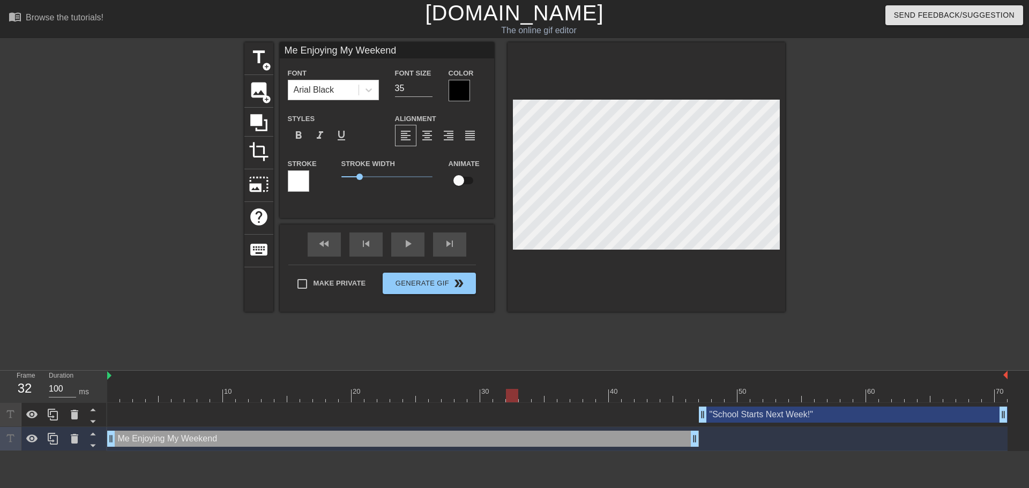
click at [639, 96] on div at bounding box center [645, 176] width 277 height 269
click at [762, 408] on div ""School Starts Next Week!" drag_handle drag_handle" at bounding box center [853, 415] width 309 height 16
type input ""School Starts Next Week!""
type input "38"
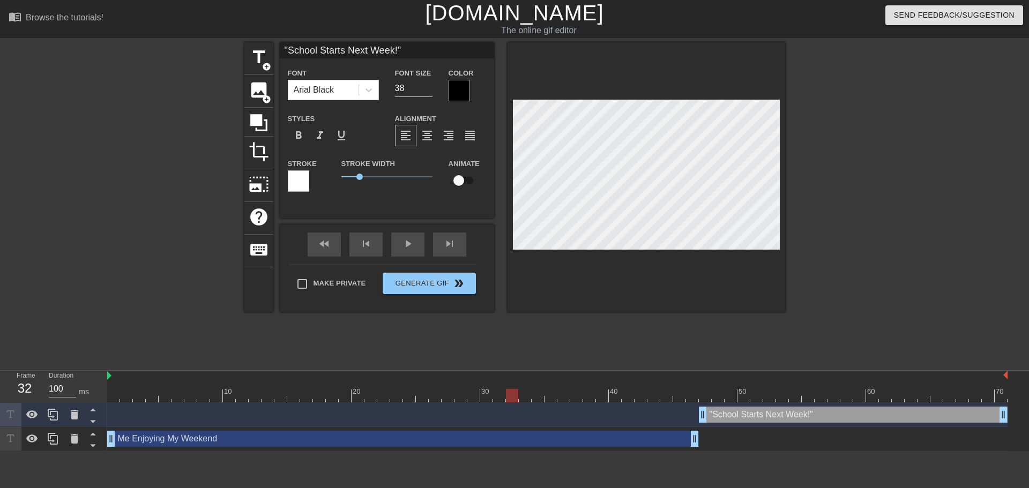
click at [752, 411] on div ""School Starts Next Week!" drag_handle drag_handle" at bounding box center [853, 415] width 309 height 16
drag, startPoint x: 508, startPoint y: 393, endPoint x: 783, endPoint y: 359, distance: 277.4
click at [783, 359] on div "menu_book Browse the tutorials! [DOMAIN_NAME] The online gif editor Send Feedba…" at bounding box center [514, 225] width 1029 height 451
click at [819, 182] on div at bounding box center [878, 202] width 161 height 321
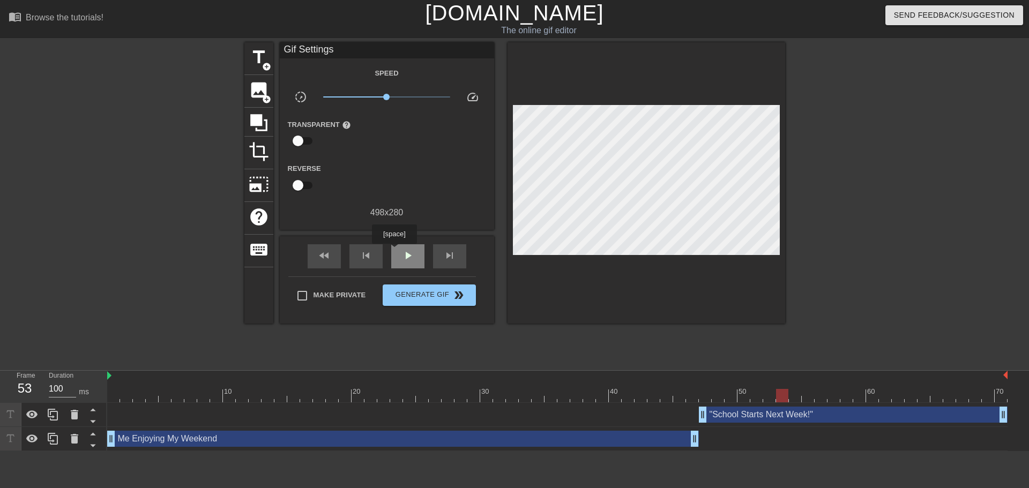
click at [394, 251] on div "play_arrow" at bounding box center [407, 256] width 33 height 24
click at [777, 417] on div ""School Starts Next Week!" drag_handle drag_handle" at bounding box center [853, 415] width 309 height 16
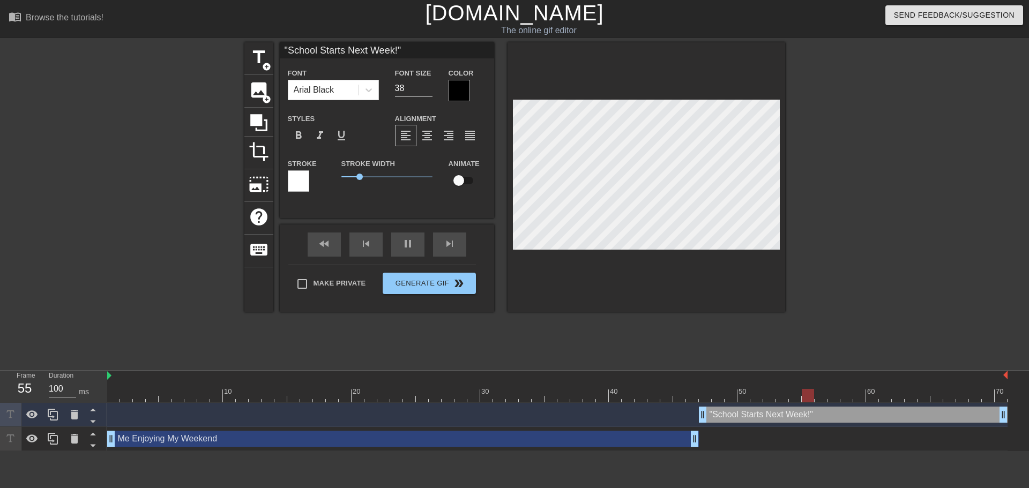
click at [614, 436] on div "Me Enjoying My Weekend drag_handle drag_handle" at bounding box center [402, 439] width 591 height 16
type input "Me Enjoying My Weekend"
type input "35"
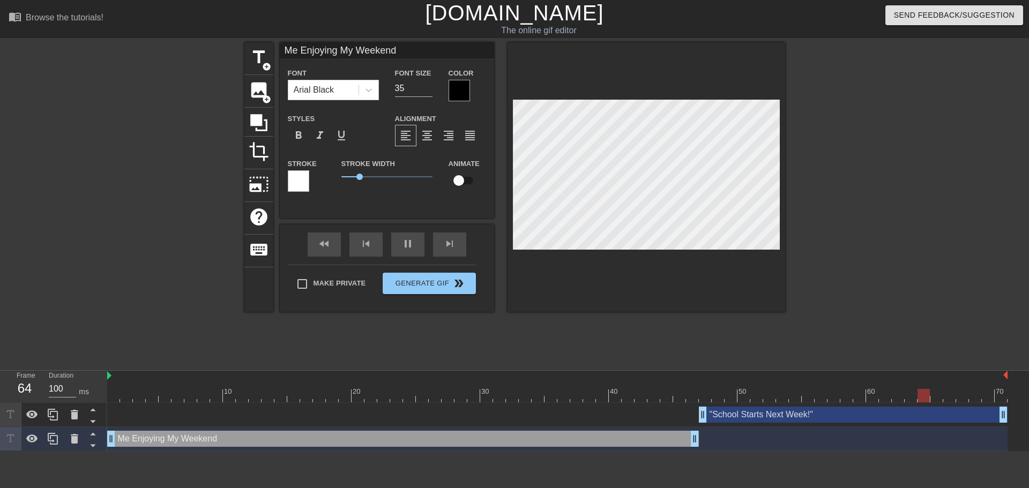
click at [753, 415] on div ""School Starts Next Week!" drag_handle drag_handle" at bounding box center [853, 415] width 309 height 16
type input ""School Starts Next Week!""
type input "38"
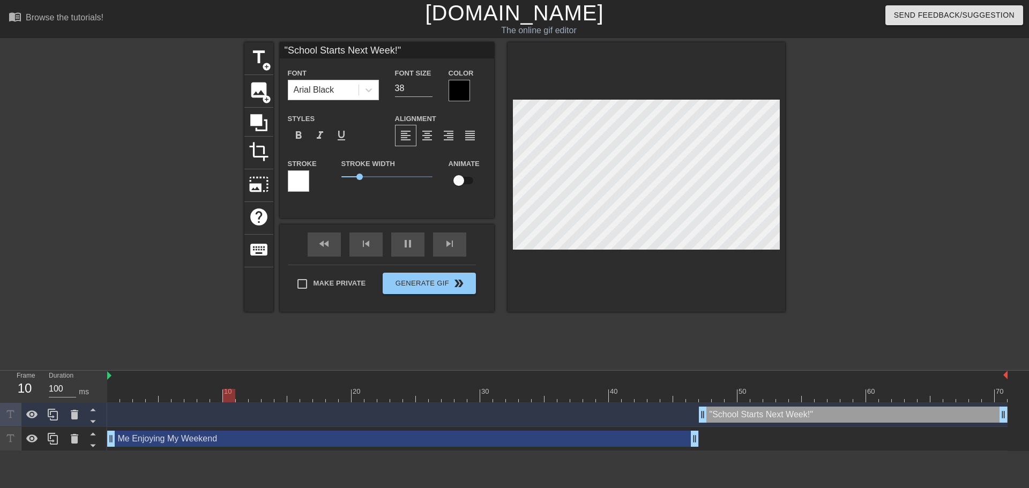
click at [575, 441] on div "Me Enjoying My Weekend drag_handle drag_handle" at bounding box center [402, 439] width 591 height 16
type input "Me Enjoying My Weekend"
type input "35"
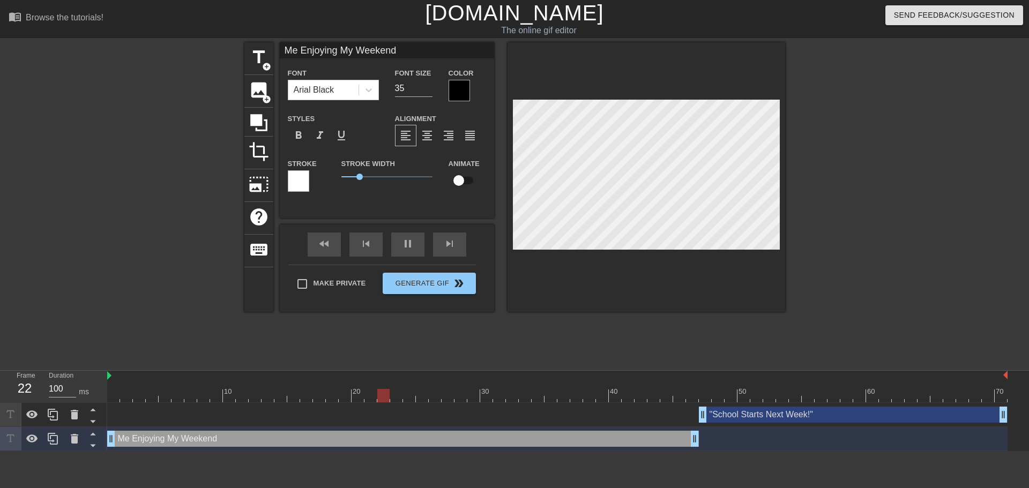
click at [754, 414] on div ""School Starts Next Week!" drag_handle drag_handle" at bounding box center [853, 415] width 309 height 16
type input ""School Starts Next Week!""
type input "38"
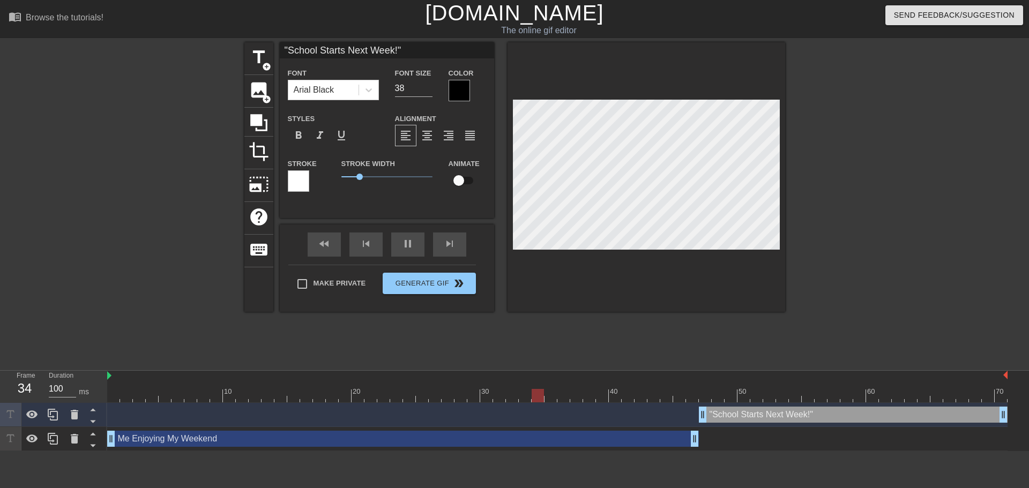
type input "Me Enjoying My Weekend"
type input "35"
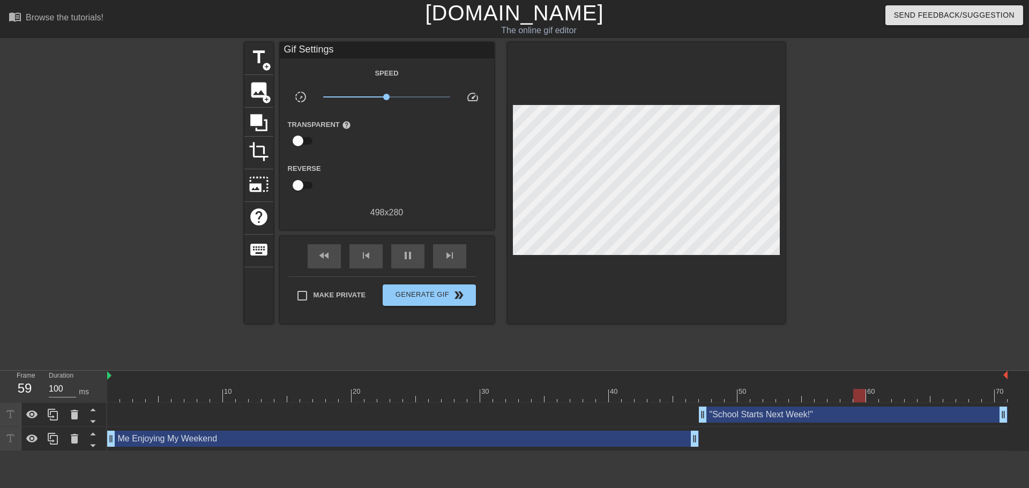
click at [609, 439] on div "Me Enjoying My Weekend drag_handle drag_handle" at bounding box center [402, 439] width 591 height 16
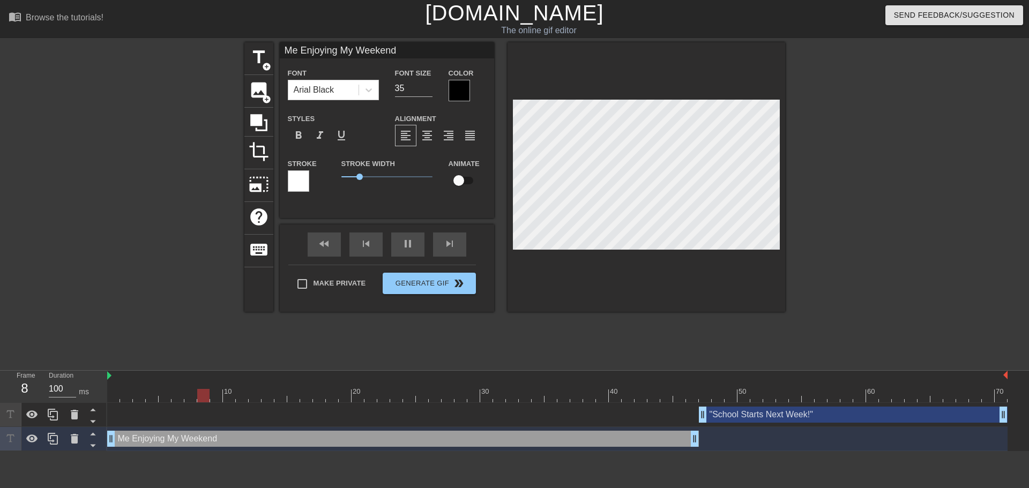
click at [79, 259] on div at bounding box center [151, 202] width 161 height 321
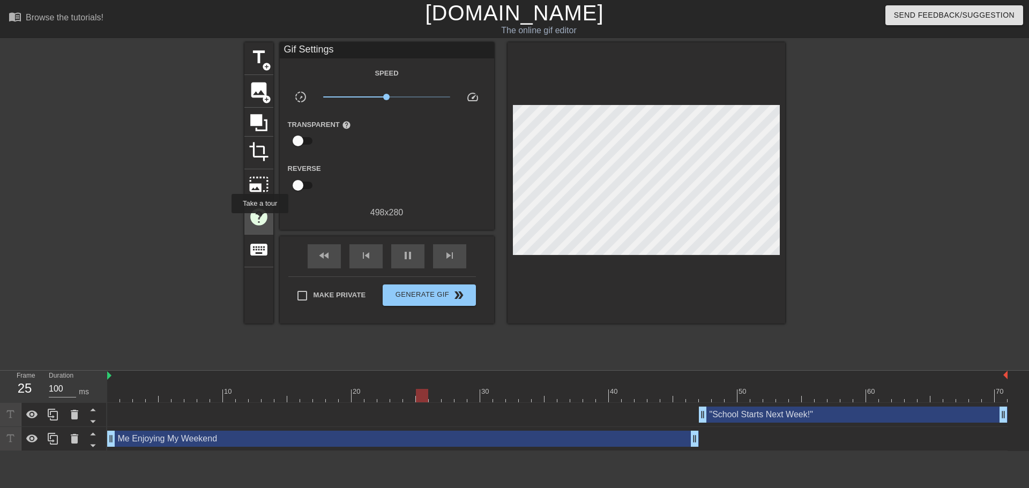
click at [260, 221] on span "help" at bounding box center [259, 217] width 20 height 20
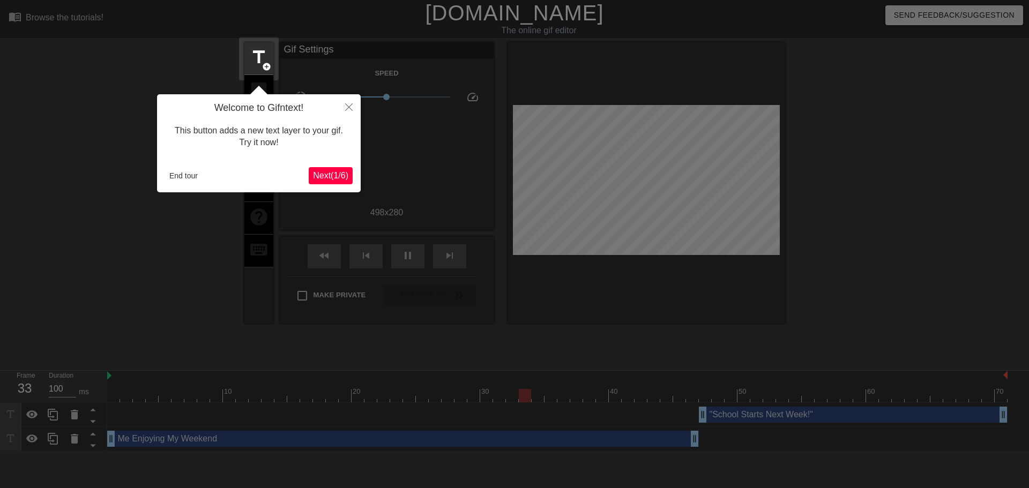
click at [333, 171] on span "Next ( 1 / 6 )" at bounding box center [330, 175] width 35 height 9
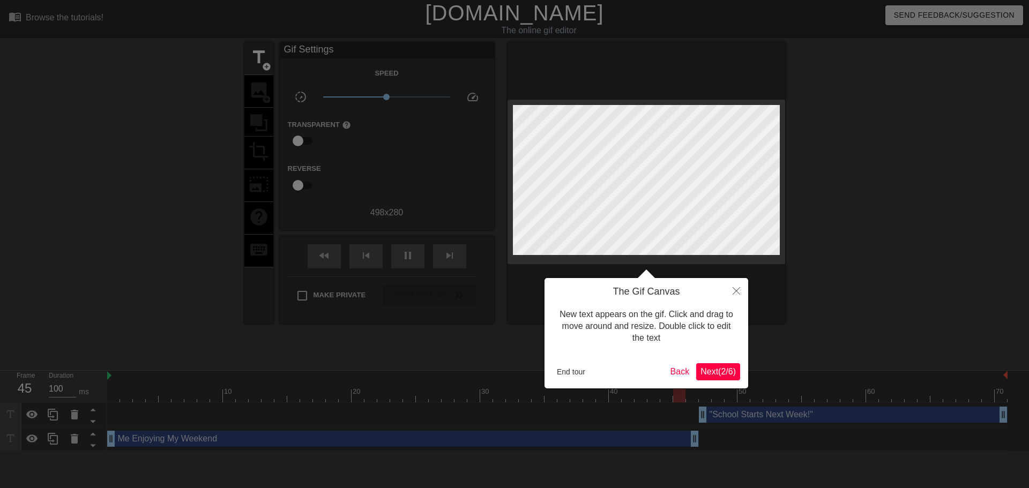
click at [703, 364] on button "Next ( 2 / 6 )" at bounding box center [718, 371] width 44 height 17
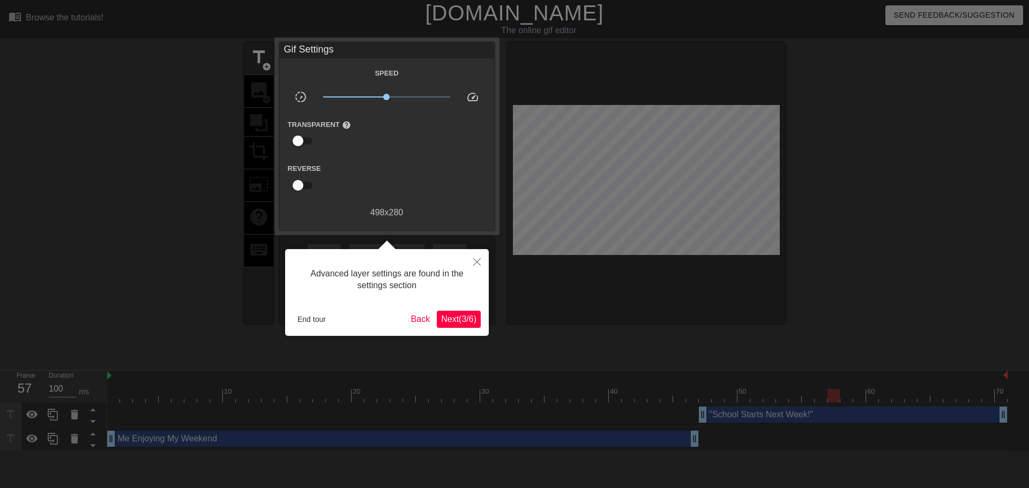
click at [463, 326] on button "Next ( 3 / 6 )" at bounding box center [459, 319] width 44 height 17
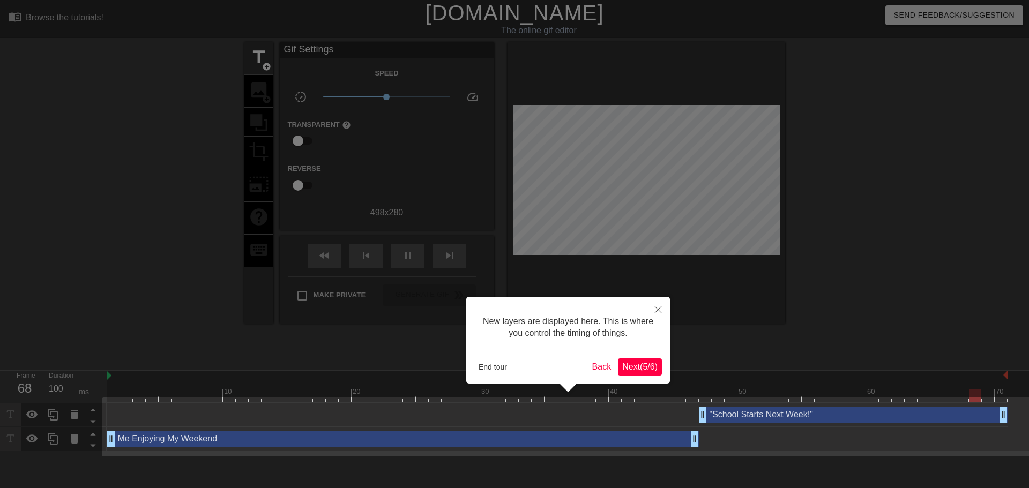
click at [635, 362] on span "Next ( 5 / 6 )" at bounding box center [639, 366] width 35 height 9
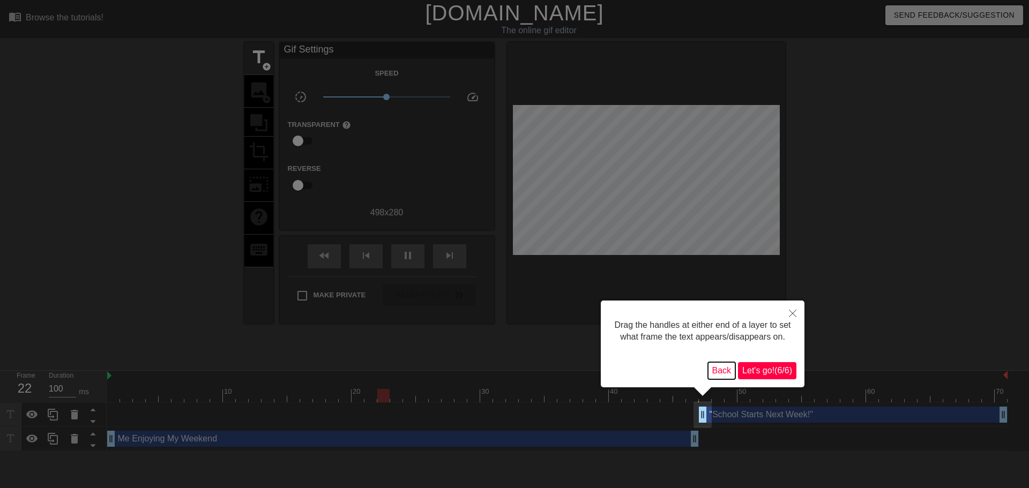
click at [712, 369] on button "Back" at bounding box center [722, 370] width 28 height 17
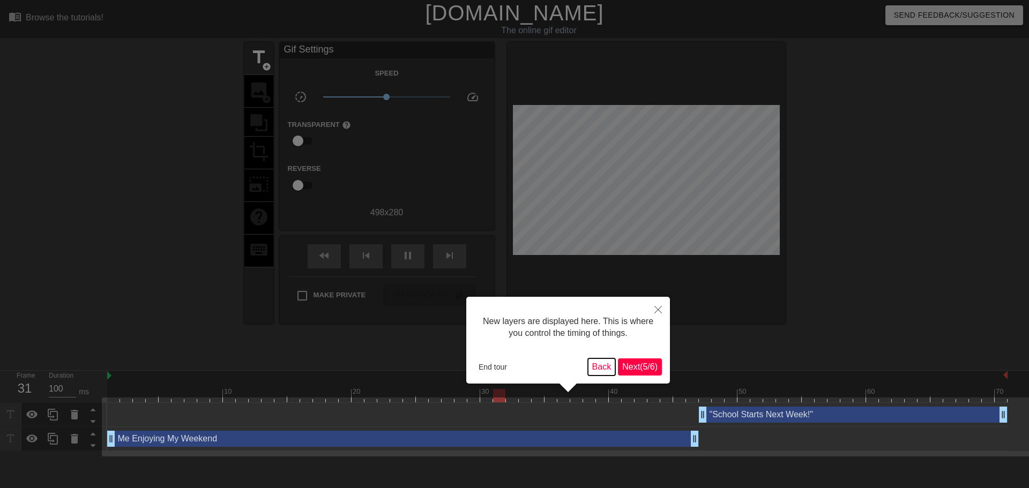
click at [595, 365] on button "Back" at bounding box center [602, 366] width 28 height 17
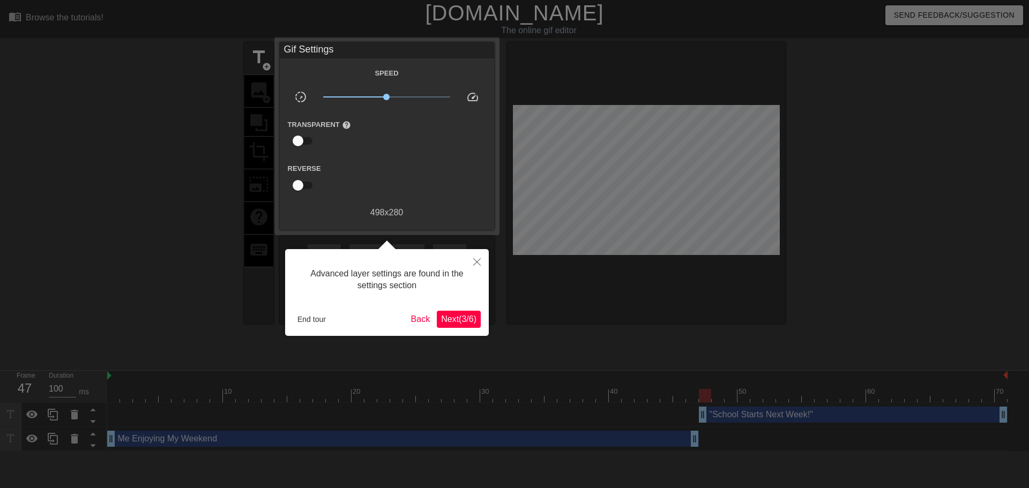
click at [453, 320] on span "Next ( 3 / 6 )" at bounding box center [458, 318] width 35 height 9
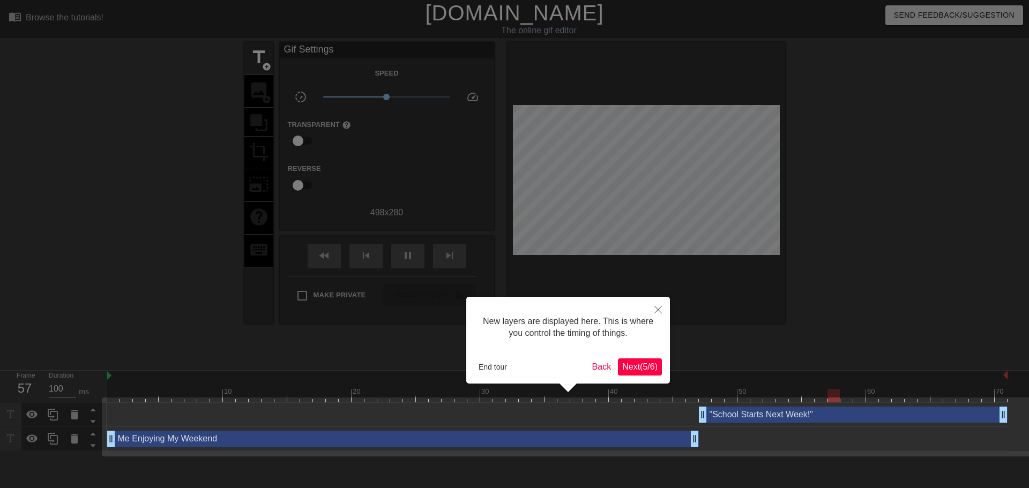
click at [634, 363] on span "Next ( 5 / 6 )" at bounding box center [639, 366] width 35 height 9
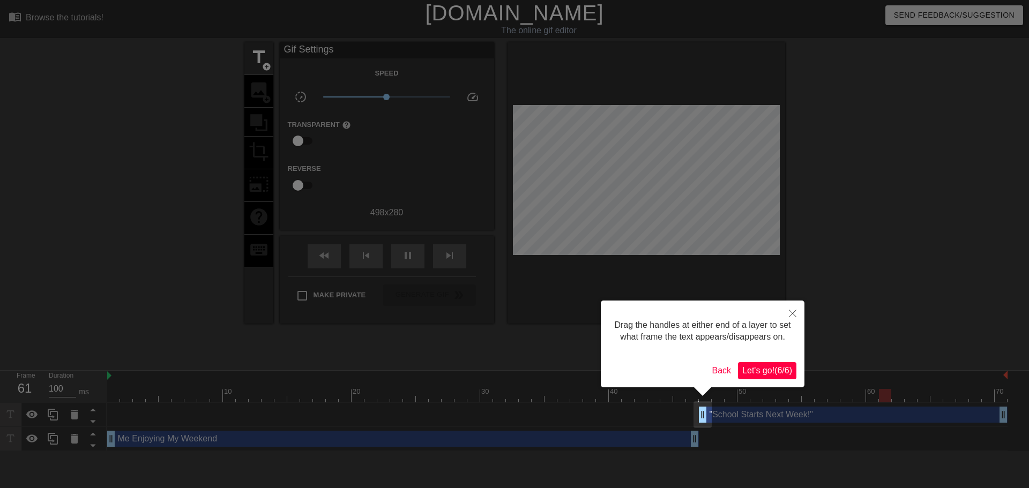
click at [740, 364] on button "Let's go! ( 6 / 6 )" at bounding box center [767, 370] width 58 height 17
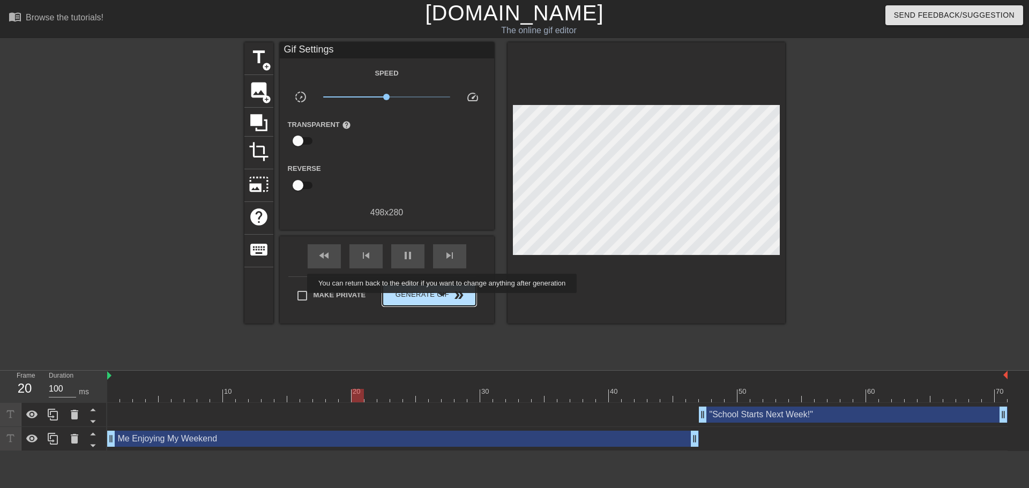
click at [439, 301] on span "Generate Gif double_arrow" at bounding box center [429, 295] width 84 height 13
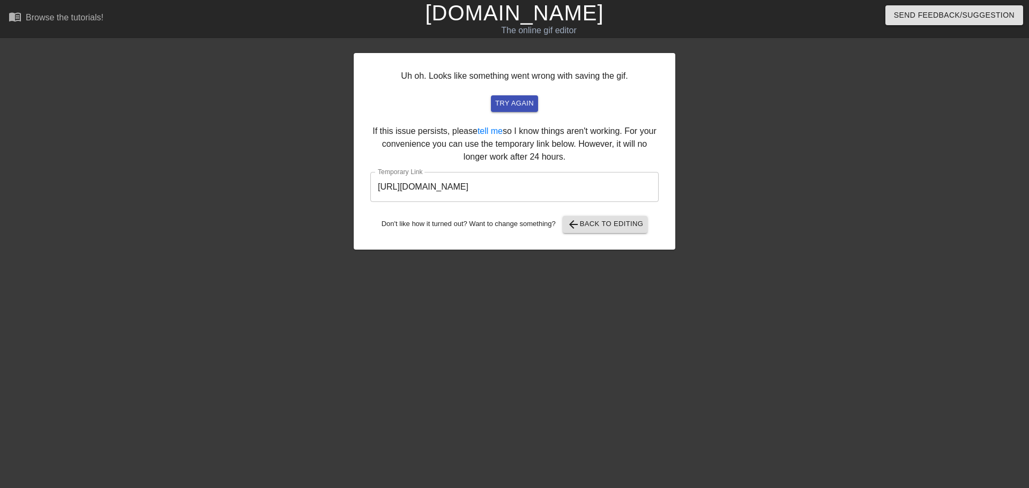
click at [516, 188] on input "[URL][DOMAIN_NAME]" at bounding box center [514, 187] width 288 height 30
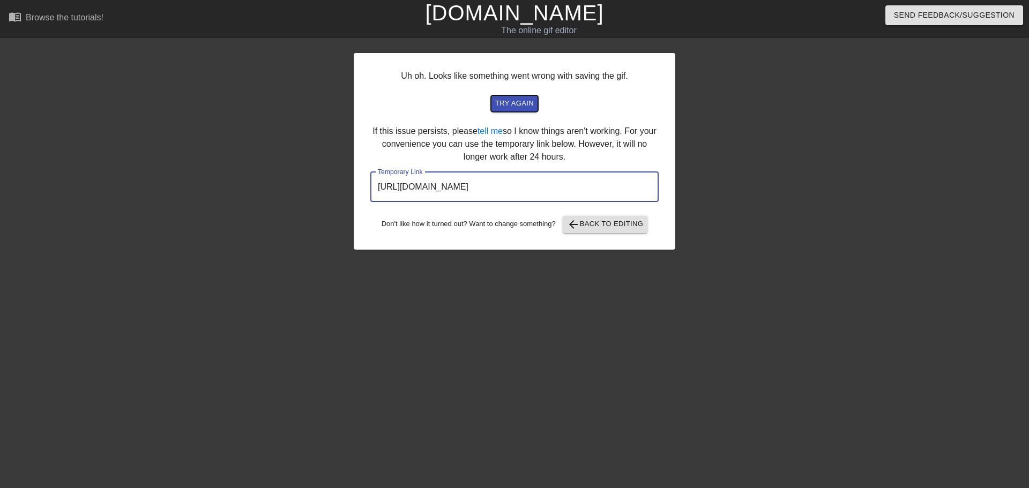
click at [520, 106] on span "try again" at bounding box center [514, 103] width 39 height 12
